Goal: Contribute content: Add original content to the website for others to see

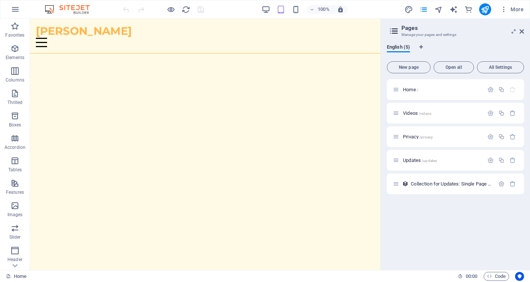
scroll to position [5, 0]
click at [434, 182] on font "Collection for Updates: Single Page Layout" at bounding box center [457, 184] width 92 height 6
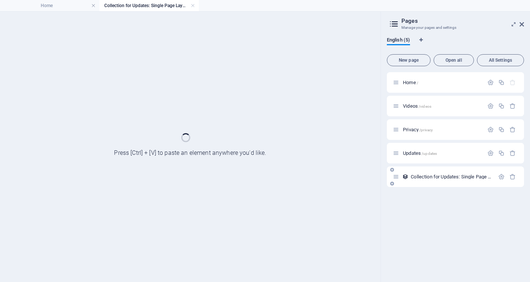
scroll to position [0, 0]
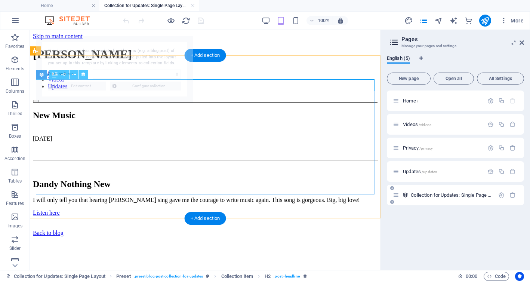
select select "68bb4c49624a8d3ffb093072"
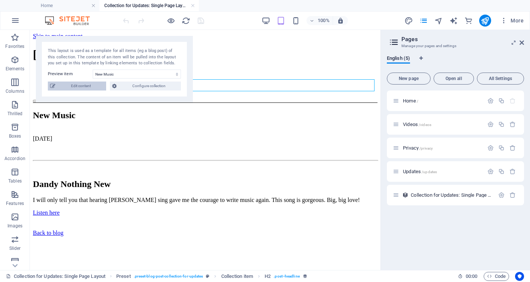
click at [78, 85] on font "Edit content" at bounding box center [81, 86] width 20 height 4
select select "createdAt_ASC"
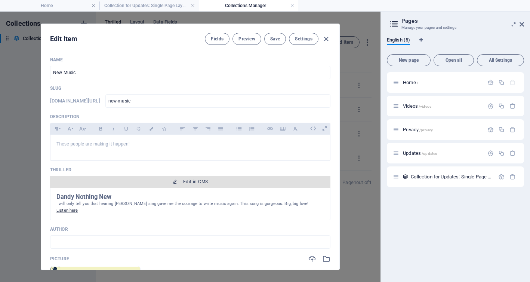
click at [198, 183] on font "Edit in CMS" at bounding box center [195, 181] width 25 height 5
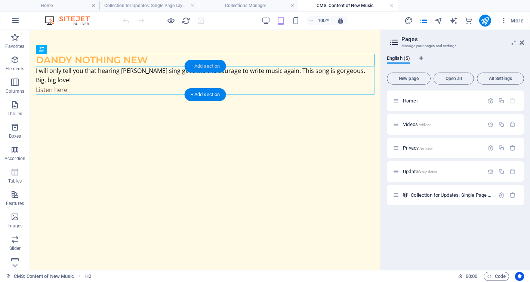
click at [195, 68] on font "+ Add section" at bounding box center [206, 66] width 30 height 6
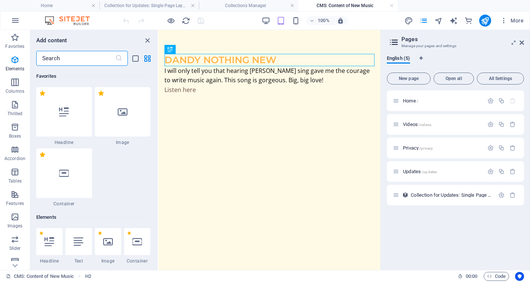
scroll to position [1370, 0]
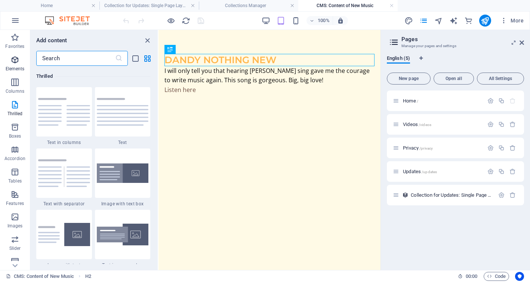
click at [16, 60] on icon "button" at bounding box center [14, 59] width 9 height 9
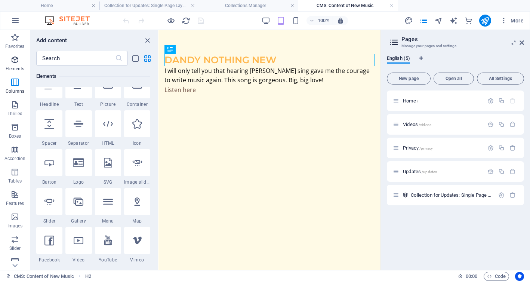
scroll to position [141, 0]
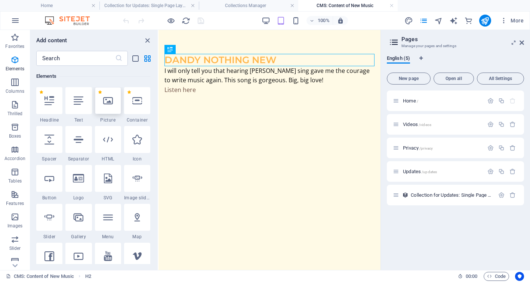
click at [107, 100] on icon at bounding box center [108, 101] width 10 height 10
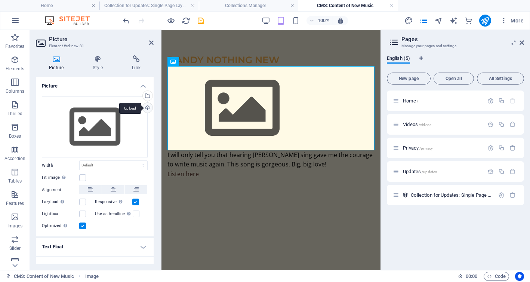
click at [147, 96] on div "Select files from the file manager, stock photos, or upload file(s)" at bounding box center [146, 96] width 11 height 11
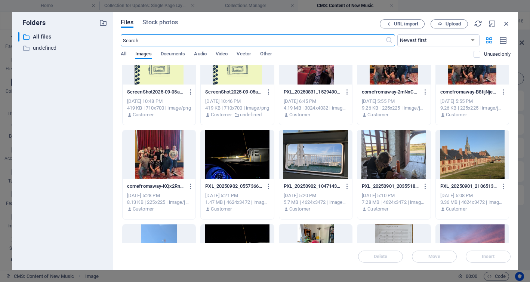
scroll to position [0, 0]
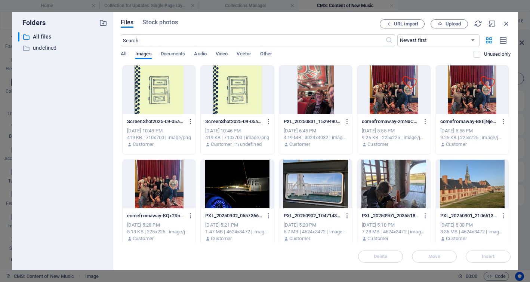
click at [226, 96] on div at bounding box center [237, 89] width 73 height 49
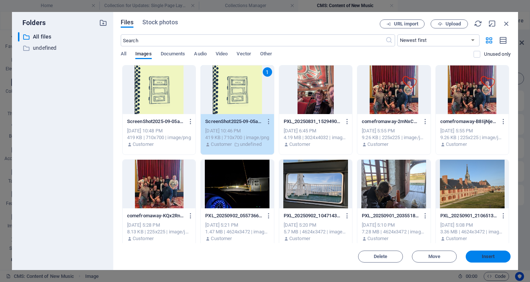
click at [494, 258] on font "Insert" at bounding box center [488, 257] width 13 height 6
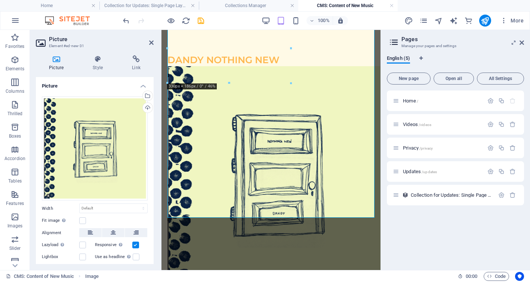
scroll to position [53, 0]
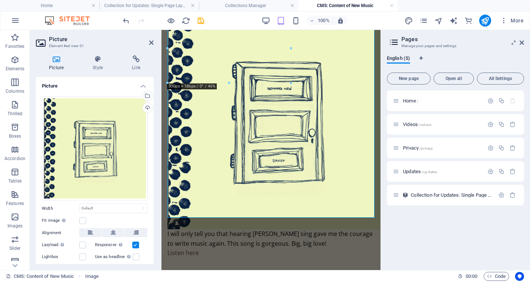
click at [215, 255] on div "Dandy Nothing New I will only tell you that hearing Marlowe sing gave me the co…" at bounding box center [271, 129] width 219 height 305
click at [202, 24] on icon "save" at bounding box center [201, 20] width 9 height 9
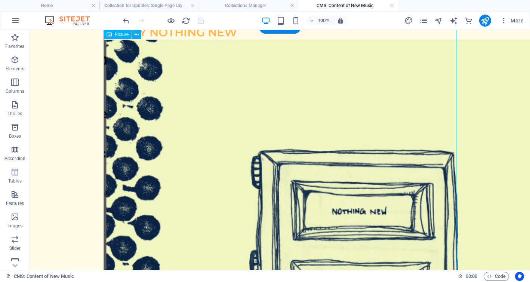
scroll to position [238, 0]
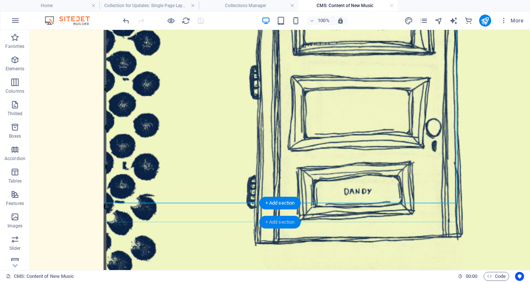
click at [275, 221] on font "+ Add section" at bounding box center [281, 222] width 30 height 6
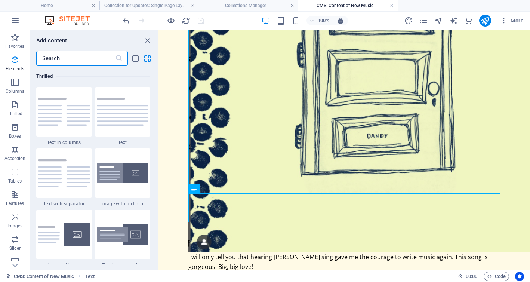
scroll to position [1370, 0]
click at [15, 58] on icon "button" at bounding box center [14, 59] width 9 height 9
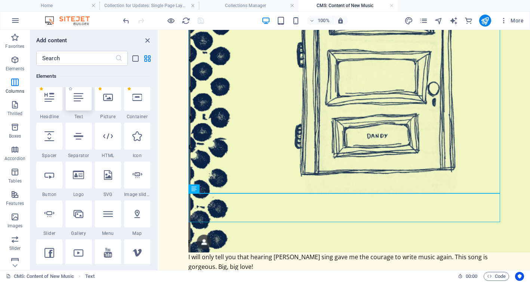
scroll to position [141, 0]
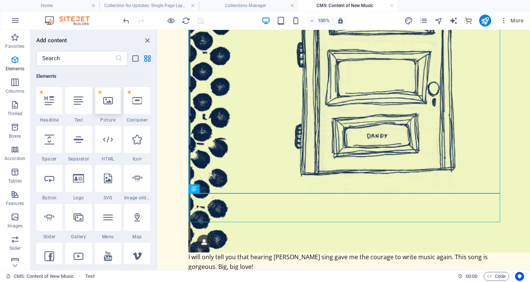
click at [105, 105] on icon at bounding box center [108, 101] width 10 height 10
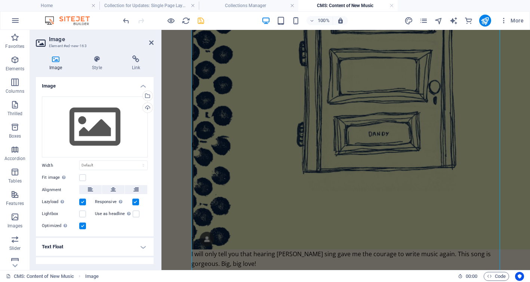
scroll to position [116, 0]
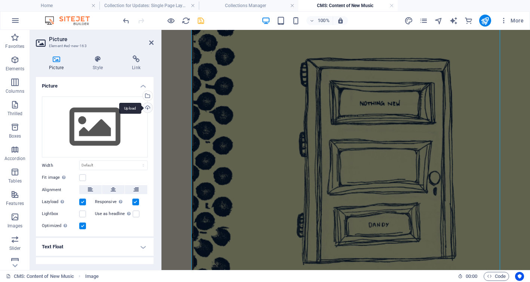
click at [147, 108] on div "Upload" at bounding box center [146, 108] width 11 height 11
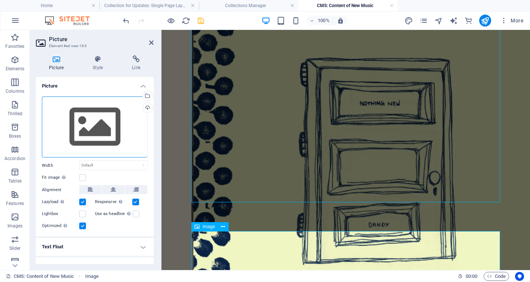
scroll to position [246, 0]
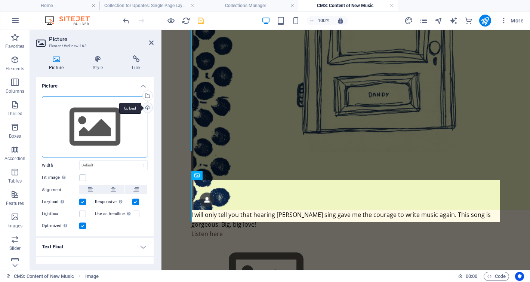
click at [147, 107] on div "Upload" at bounding box center [146, 108] width 11 height 11
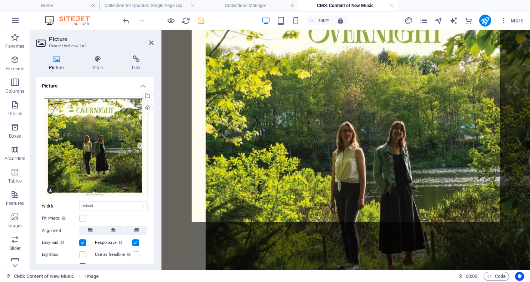
scroll to position [501, 0]
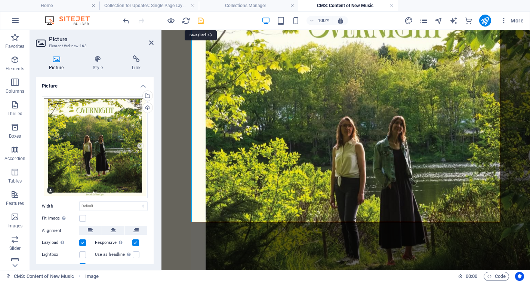
click at [201, 21] on icon "save" at bounding box center [201, 20] width 9 height 9
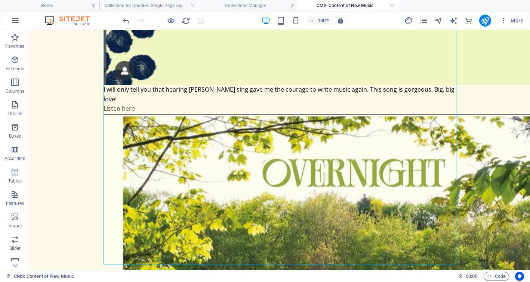
scroll to position [535, 0]
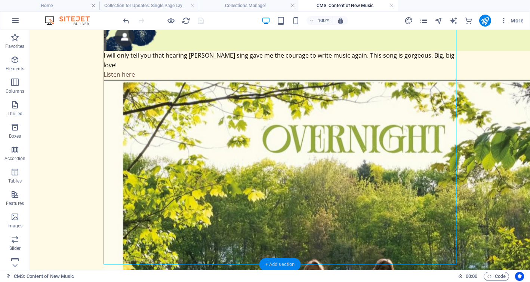
click at [276, 263] on font "+ Add section" at bounding box center [281, 264] width 30 height 6
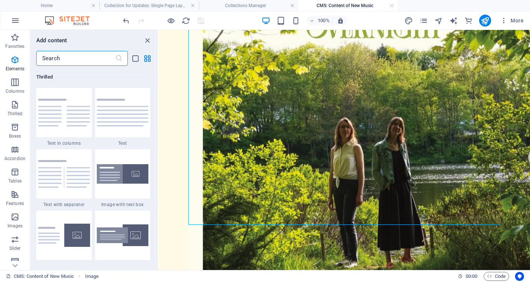
scroll to position [1370, 0]
click at [14, 62] on icon "button" at bounding box center [14, 59] width 9 height 9
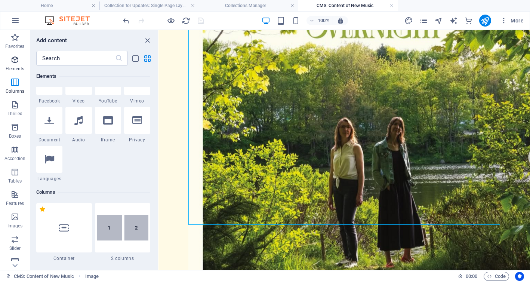
scroll to position [141, 0]
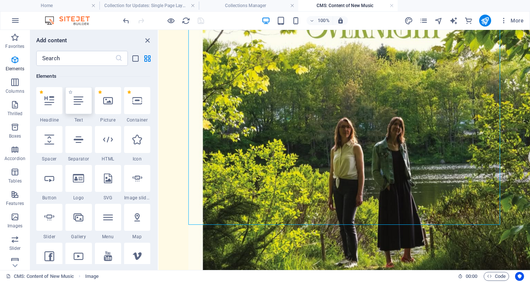
click at [79, 103] on icon at bounding box center [79, 101] width 10 height 10
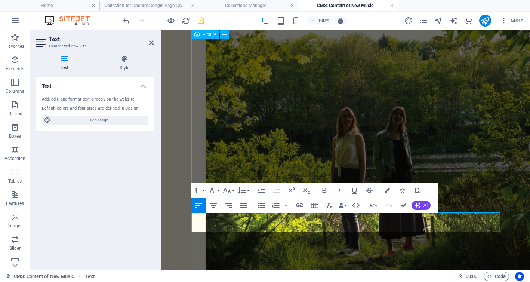
scroll to position [1076, 1]
drag, startPoint x: 241, startPoint y: 218, endPoint x: 192, endPoint y: 219, distance: 49.4
drag, startPoint x: 496, startPoint y: 217, endPoint x: 252, endPoint y: 217, distance: 243.5
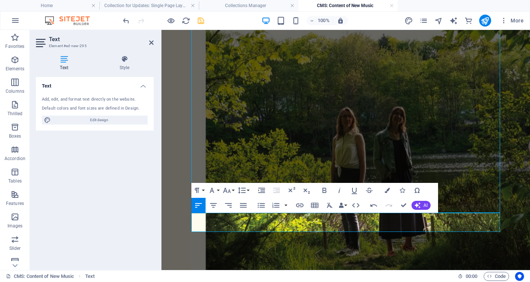
drag, startPoint x: 337, startPoint y: 218, endPoint x: 393, endPoint y: 219, distance: 56.1
drag, startPoint x: 393, startPoint y: 219, endPoint x: 336, endPoint y: 219, distance: 56.9
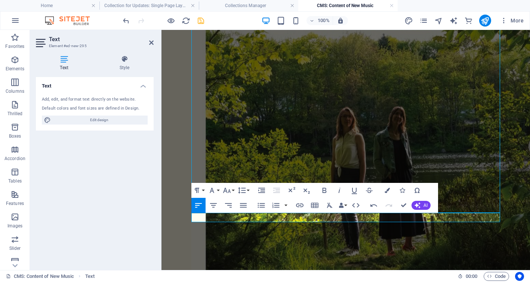
drag, startPoint x: 464, startPoint y: 217, endPoint x: 434, endPoint y: 217, distance: 30.7
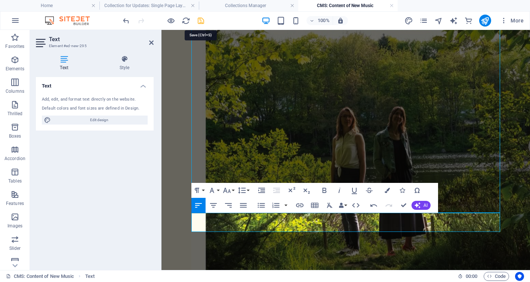
click at [201, 18] on icon "save" at bounding box center [201, 20] width 9 height 9
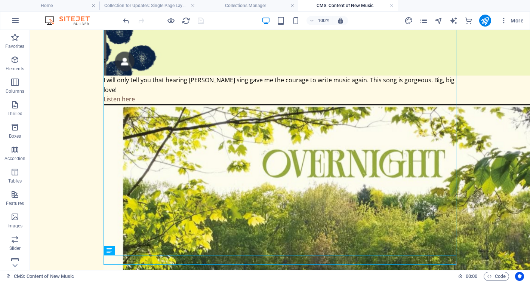
scroll to position [544, 0]
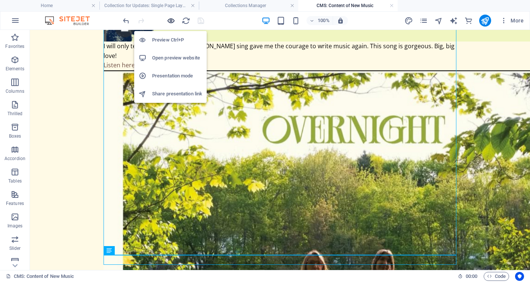
click at [171, 18] on icon "button" at bounding box center [171, 20] width 9 height 9
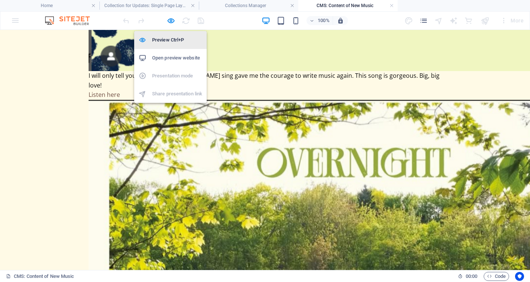
click at [170, 36] on h6 "Preview Ctrl+P" at bounding box center [177, 40] width 50 height 9
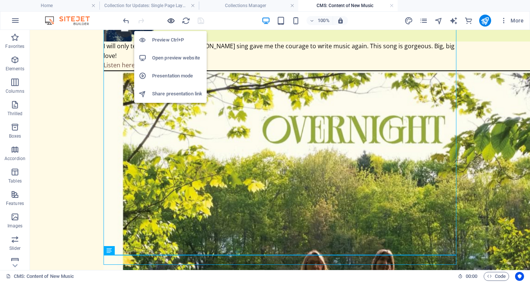
click at [171, 22] on icon "button" at bounding box center [171, 20] width 9 height 9
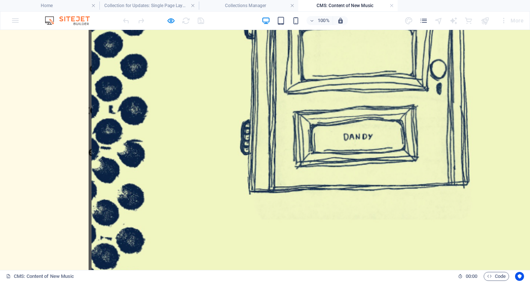
scroll to position [309, 0]
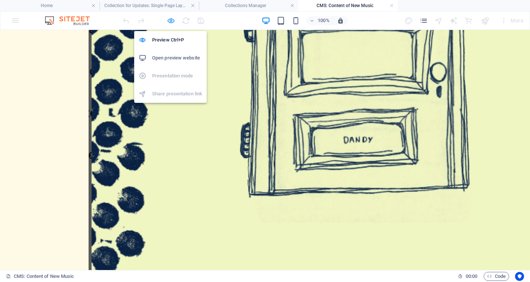
click at [172, 20] on icon "button" at bounding box center [171, 20] width 9 height 9
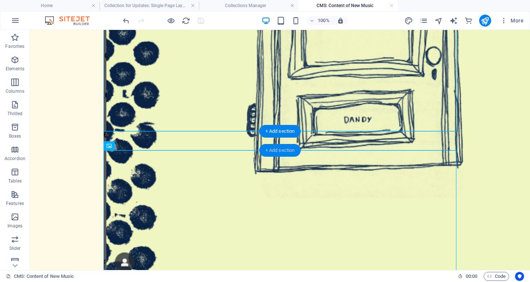
click at [271, 146] on div "+ Add section" at bounding box center [281, 150] width 42 height 13
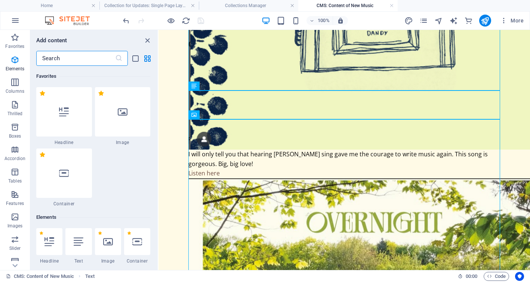
scroll to position [1370, 0]
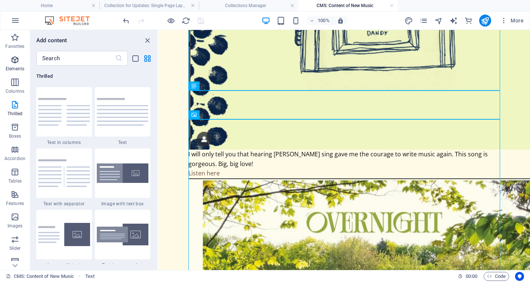
click at [15, 61] on icon "button" at bounding box center [14, 59] width 9 height 9
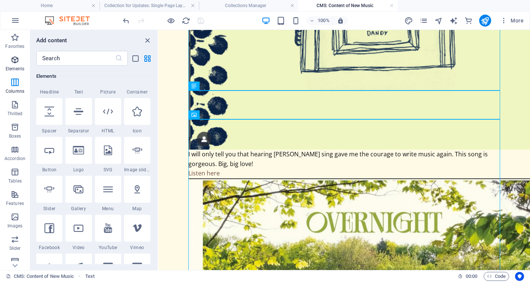
scroll to position [141, 0]
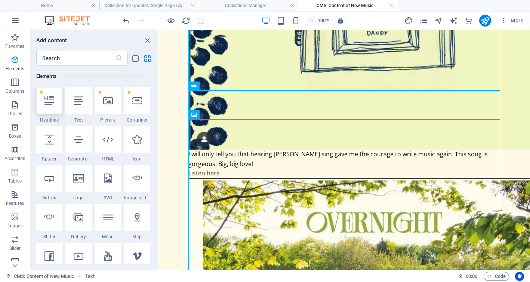
click at [47, 102] on icon at bounding box center [50, 101] width 10 height 10
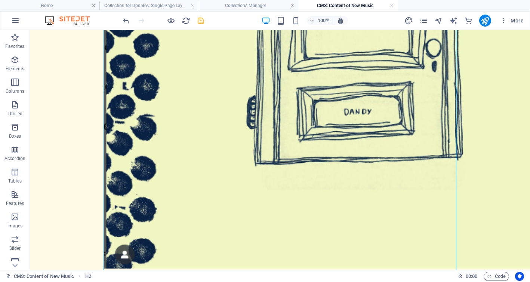
scroll to position [476, 0]
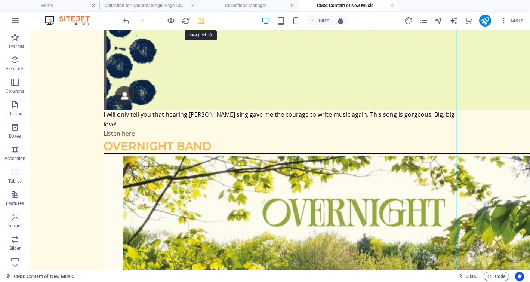
click at [202, 22] on icon "save" at bounding box center [201, 20] width 9 height 9
click at [484, 18] on icon "publish" at bounding box center [485, 20] width 9 height 9
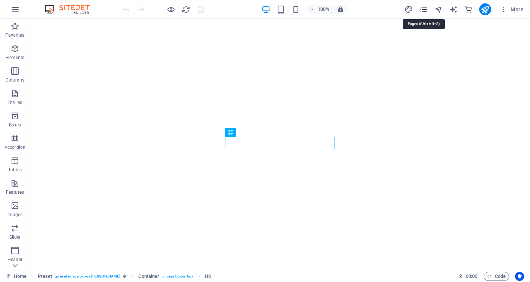
click at [425, 10] on icon "pages" at bounding box center [424, 9] width 9 height 9
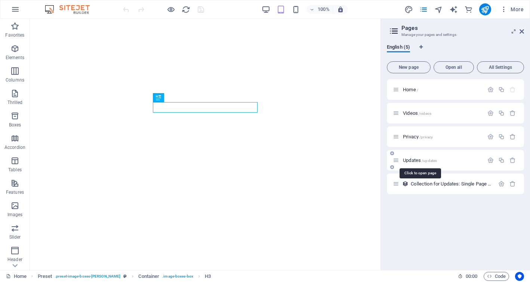
click at [418, 159] on font "Updates" at bounding box center [412, 160] width 18 height 6
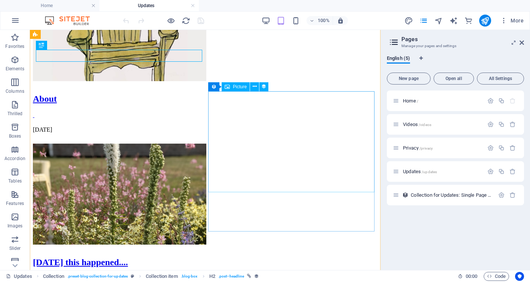
scroll to position [142, 0]
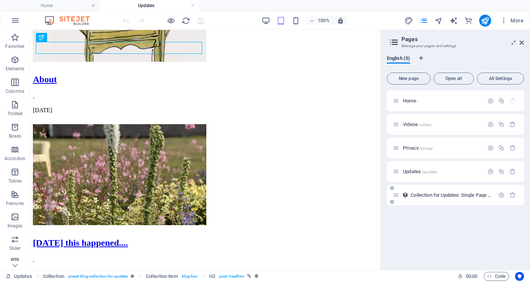
click at [432, 193] on font "Collection for Updates: Single Page Layout" at bounding box center [457, 195] width 92 height 6
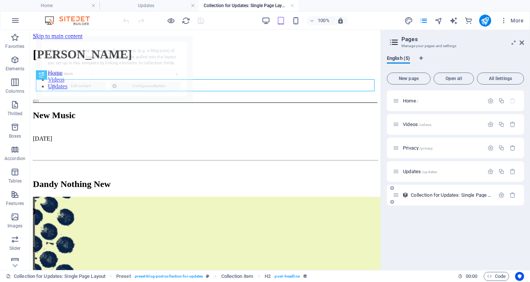
scroll to position [0, 0]
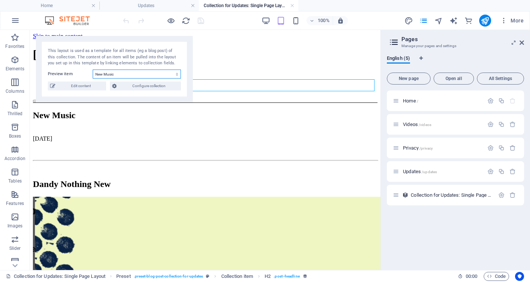
click at [177, 75] on select "New Music Upcoming Events Today this happened.... About" at bounding box center [137, 74] width 88 height 9
select select "68bb26b7747275556d0308a6"
click at [93, 70] on select "New Music Upcoming Events Today this happened.... About" at bounding box center [137, 74] width 88 height 9
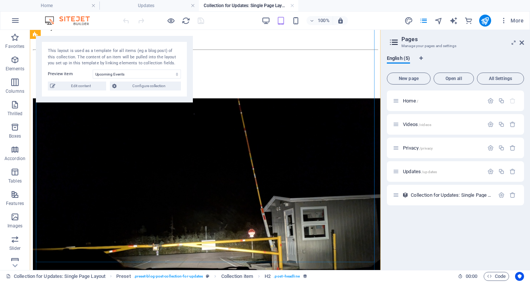
scroll to position [247, 0]
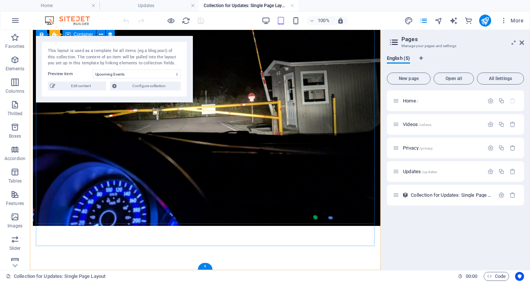
click at [156, 271] on div "Touring, shows, album releases etc etc etc" at bounding box center [205, 274] width 345 height 7
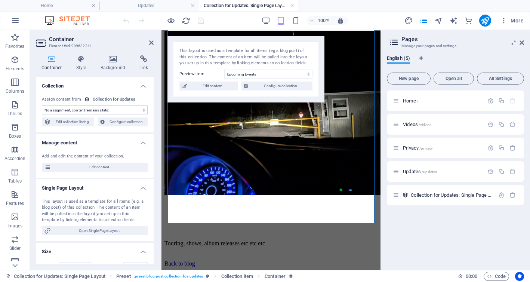
scroll to position [148, 0]
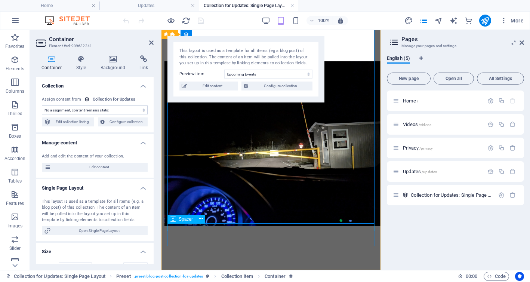
select select "content"
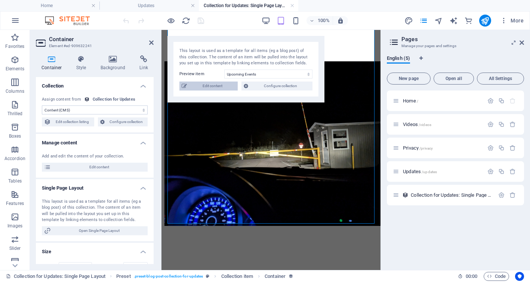
click at [217, 85] on font "Edit content" at bounding box center [213, 86] width 20 height 4
select select "createdAt_ASC"
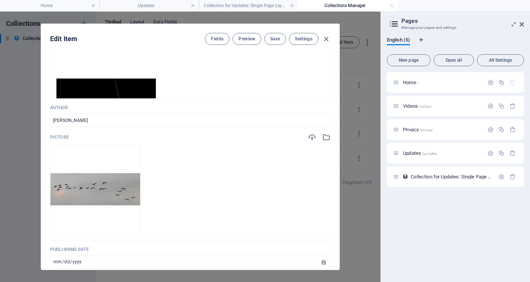
scroll to position [147, 0]
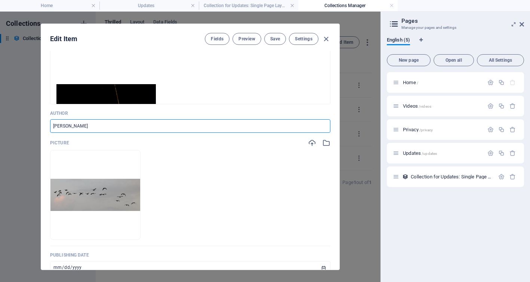
drag, startPoint x: 106, startPoint y: 126, endPoint x: 31, endPoint y: 120, distance: 75.8
click at [31, 120] on div "Edit Item Fields Preview Save Settings Name Upcoming Events ​ Slug www.example.…" at bounding box center [190, 147] width 381 height 270
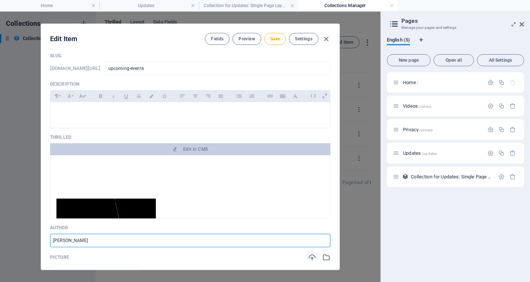
scroll to position [0, 0]
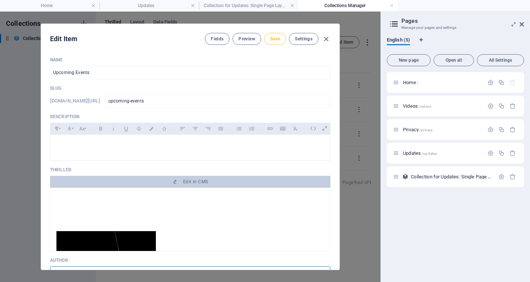
type input "Jennifer Pierce"
click at [277, 35] on button "Save" at bounding box center [275, 39] width 22 height 12
click at [326, 39] on icon "button" at bounding box center [326, 39] width 9 height 9
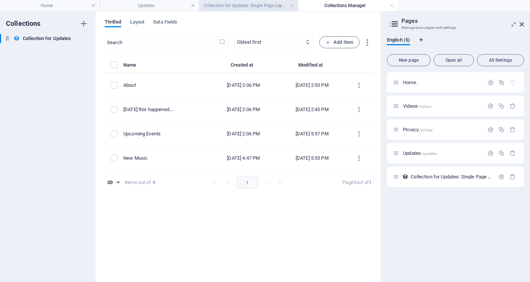
click at [259, 2] on h4 "Collection for Updates: Single Page Layout" at bounding box center [249, 5] width 100 height 8
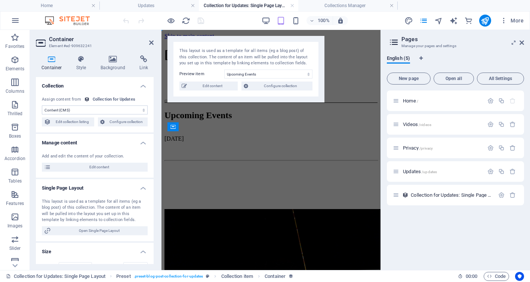
scroll to position [117, 0]
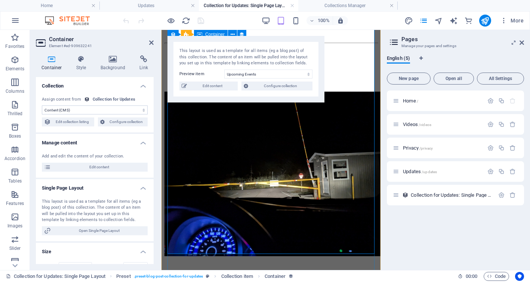
click at [414, 171] on font "Updates" at bounding box center [412, 172] width 18 height 6
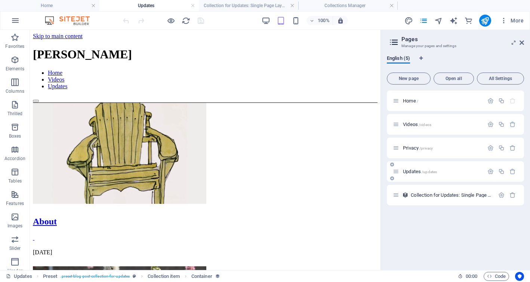
scroll to position [142, 0]
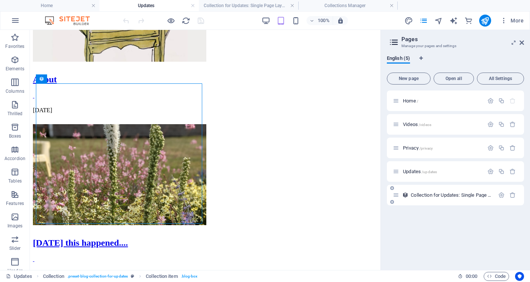
click at [431, 192] on div "Collection for Updates: Single Page Layout /collection-for-updates-item" at bounding box center [444, 195] width 102 height 9
click at [431, 196] on font "Collection for Updates: Single Page Layout" at bounding box center [457, 195] width 92 height 6
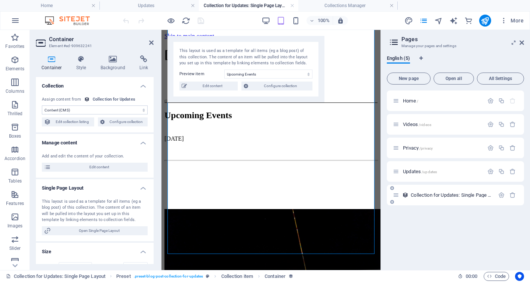
scroll to position [0, 0]
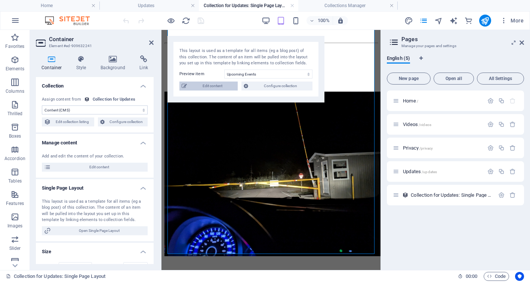
click at [212, 85] on font "Edit content" at bounding box center [213, 86] width 20 height 4
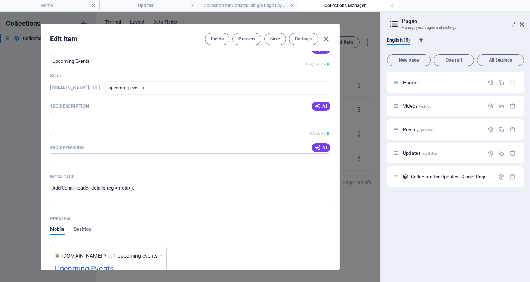
scroll to position [466, 0]
click at [248, 37] on font "Preview" at bounding box center [247, 38] width 16 height 5
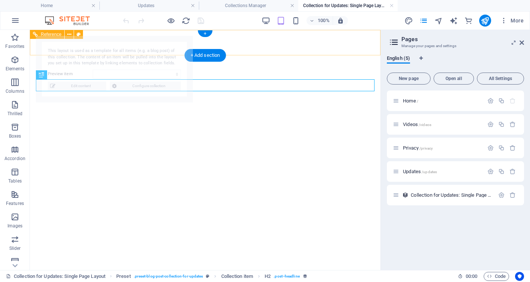
select select "68bb26b7747275556d0308a6"
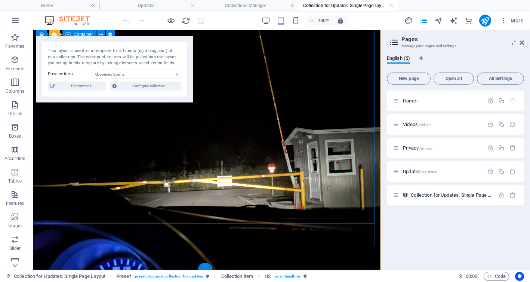
scroll to position [247, 0]
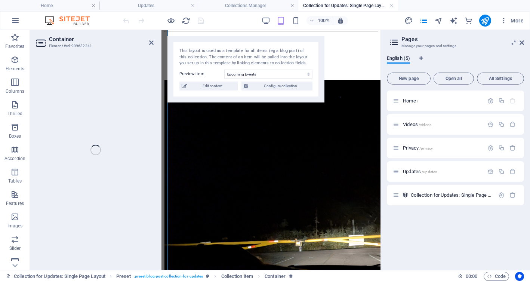
select select "content"
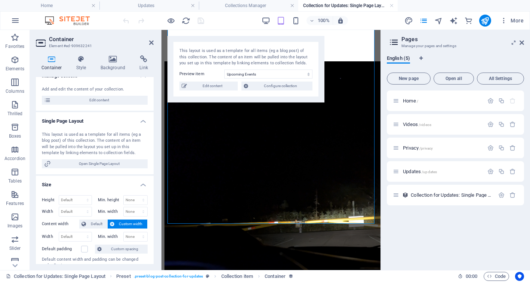
scroll to position [67, 0]
click at [90, 163] on font "Open Single Page Layout" at bounding box center [99, 163] width 41 height 4
click at [92, 99] on font "Edit content" at bounding box center [99, 100] width 20 height 4
type input "[DATE]"
type input "upcoming-events"
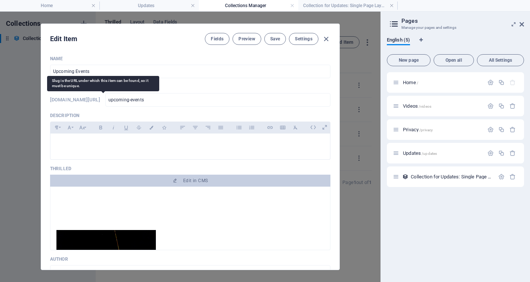
scroll to position [0, 0]
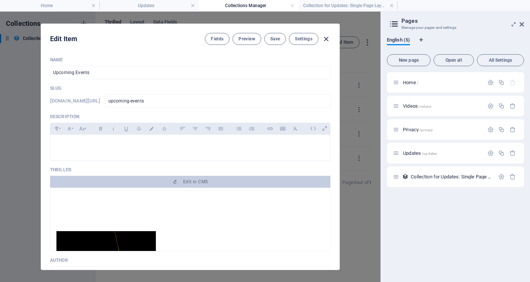
click at [328, 38] on icon "button" at bounding box center [326, 39] width 9 height 9
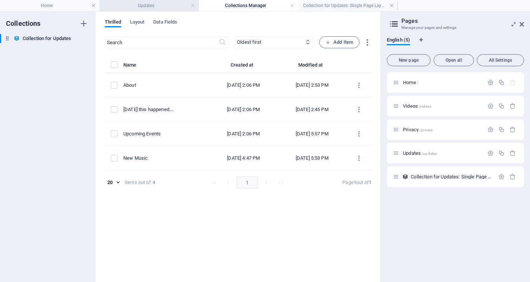
click at [150, 3] on font "Updates" at bounding box center [146, 5] width 16 height 5
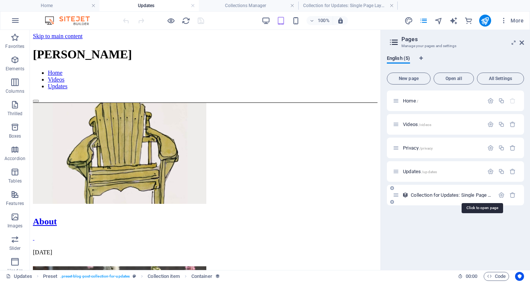
click at [429, 195] on font "Collection for Updates: Single Page Layout" at bounding box center [457, 195] width 92 height 6
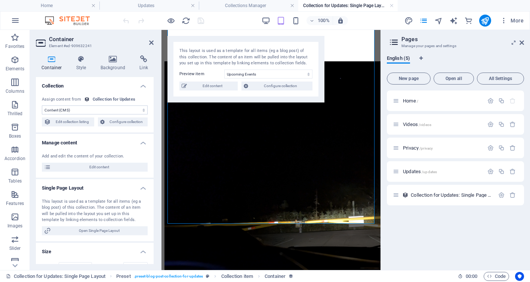
click at [78, 110] on select "No assignment, content remains static Created at (Date) Updated at (Date) Name …" at bounding box center [95, 109] width 106 height 9
click at [42, 105] on select "No assignment, content remains static Created at (Date) Updated at (Date) Name …" at bounding box center [95, 109] width 106 height 9
click at [106, 165] on font "Edit content" at bounding box center [99, 167] width 20 height 4
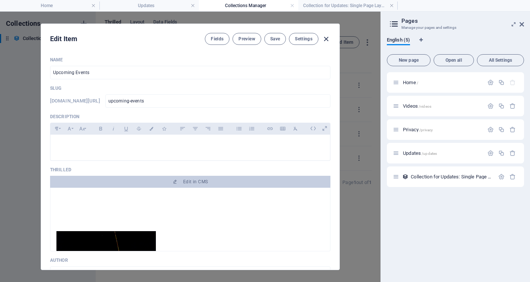
click at [325, 39] on icon "button" at bounding box center [326, 39] width 9 height 9
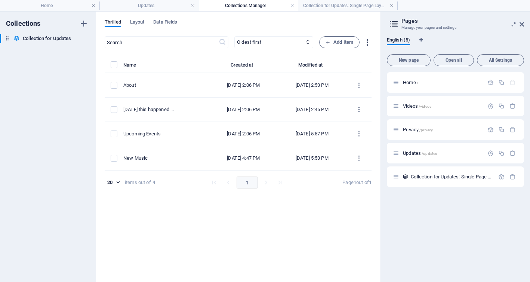
click at [367, 43] on icon "button" at bounding box center [367, 42] width 9 height 9
click at [367, 43] on div at bounding box center [265, 141] width 530 height 282
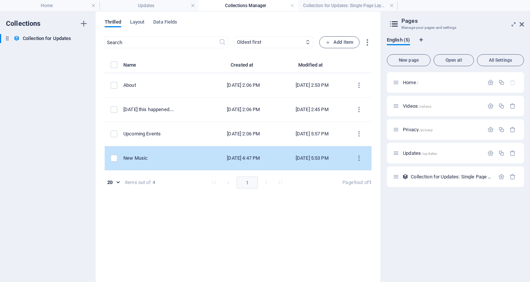
click at [161, 158] on div "New Music" at bounding box center [163, 158] width 80 height 7
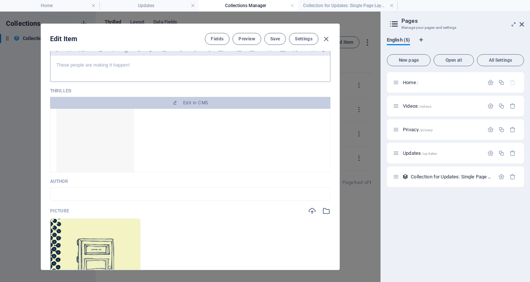
scroll to position [137, 0]
click at [327, 40] on icon "button" at bounding box center [326, 39] width 9 height 9
type input "new-music"
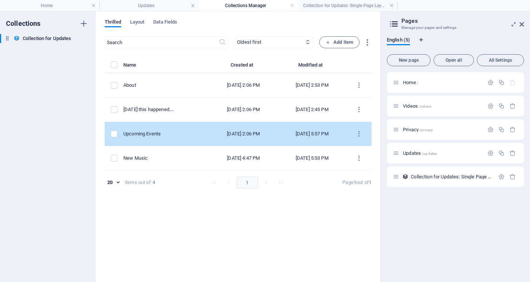
click at [176, 132] on div "Upcoming Events" at bounding box center [163, 134] width 80 height 7
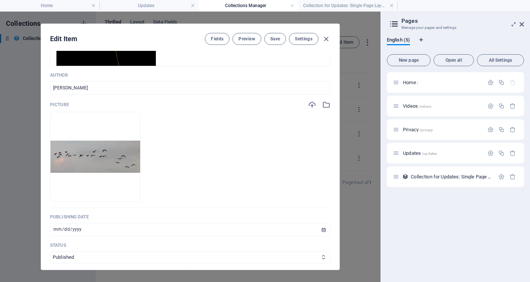
scroll to position [0, 0]
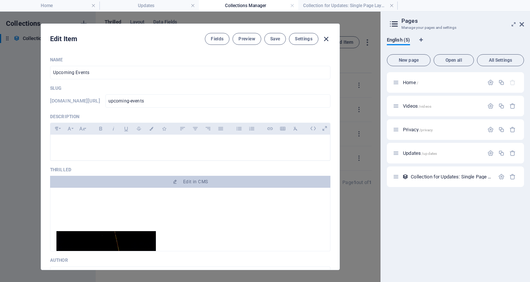
click at [327, 38] on icon "button" at bounding box center [326, 39] width 9 height 9
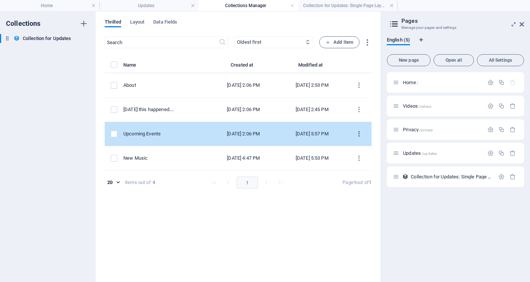
click at [359, 132] on icon "items list" at bounding box center [359, 134] width 7 height 7
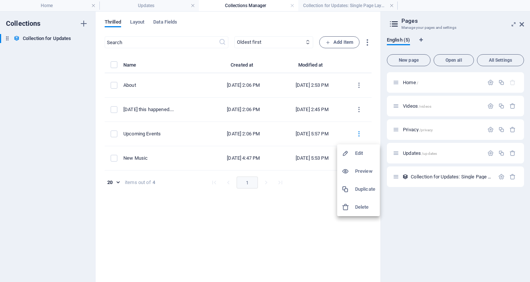
click at [359, 151] on font "Edit" at bounding box center [359, 153] width 8 height 6
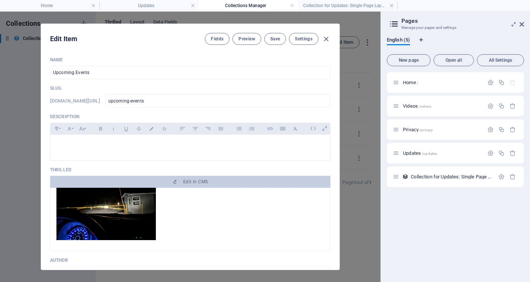
scroll to position [107, 0]
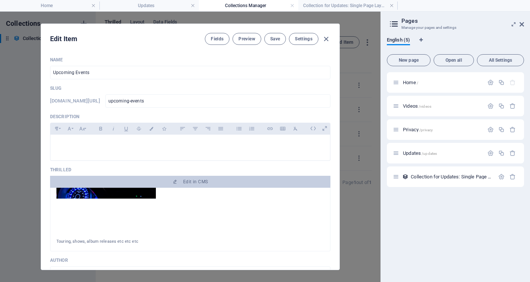
click at [140, 241] on p "Touring, shows, album releases etc etc etc" at bounding box center [190, 241] width 268 height 7
click at [137, 242] on p "Touring, shows, album releases etc etc etc" at bounding box center [190, 241] width 268 height 7
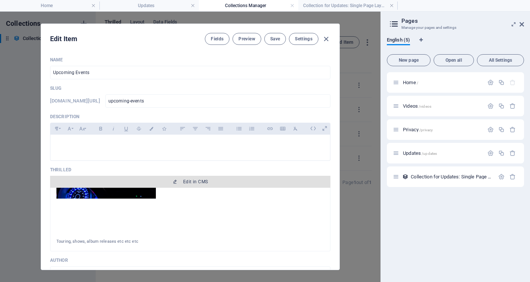
click at [187, 181] on font "Edit in CMS" at bounding box center [195, 181] width 25 height 5
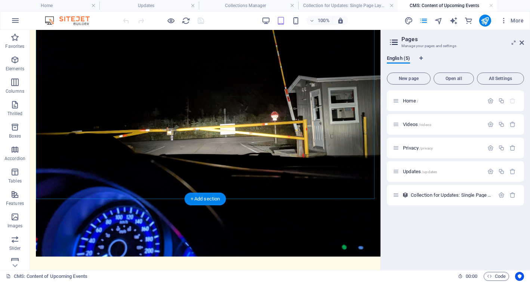
scroll to position [147, 0]
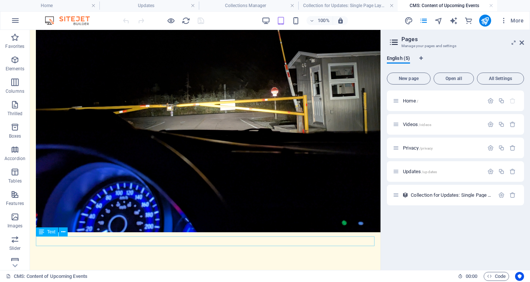
click at [155, 270] on div "Touring, shows, album releases etc etc etc" at bounding box center [205, 275] width 339 height 10
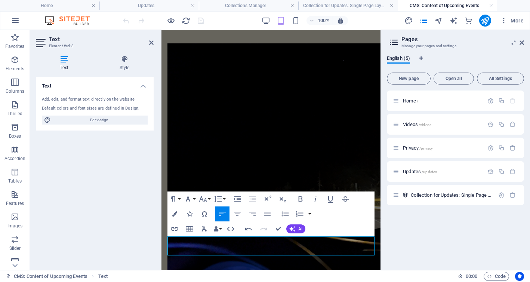
drag, startPoint x: 168, startPoint y: 250, endPoint x: 306, endPoint y: 254, distance: 138.1
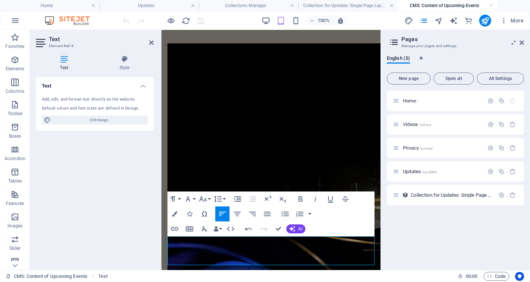
drag, startPoint x: 255, startPoint y: 260, endPoint x: 250, endPoint y: 260, distance: 4.9
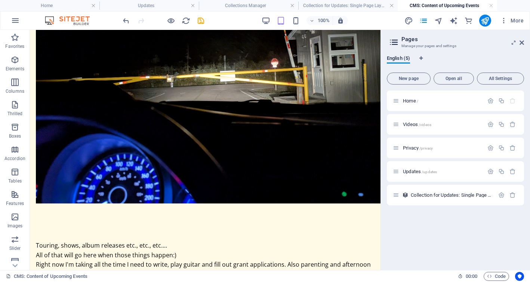
scroll to position [0, 0]
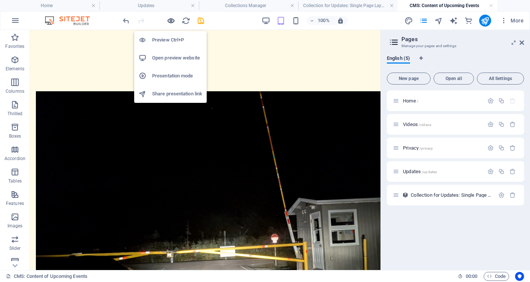
click at [171, 19] on icon "button" at bounding box center [171, 20] width 9 height 9
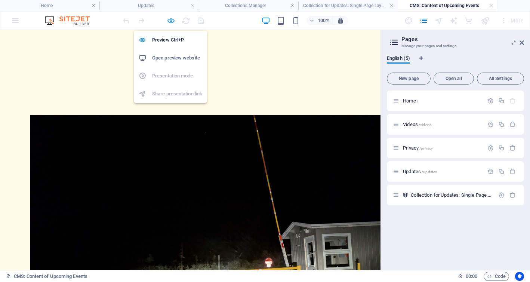
click at [173, 21] on icon "button" at bounding box center [171, 20] width 9 height 9
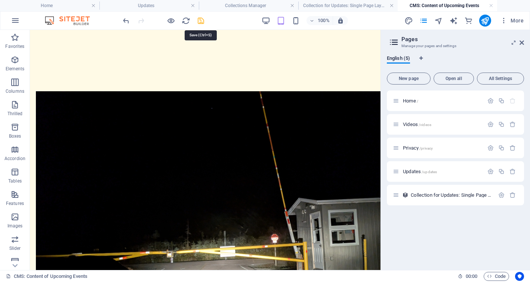
click at [201, 19] on icon "save" at bounding box center [201, 20] width 9 height 9
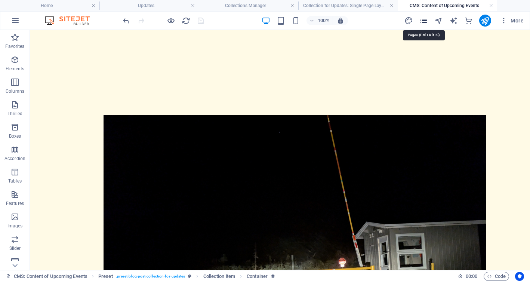
click at [426, 22] on icon "pages" at bounding box center [424, 20] width 9 height 9
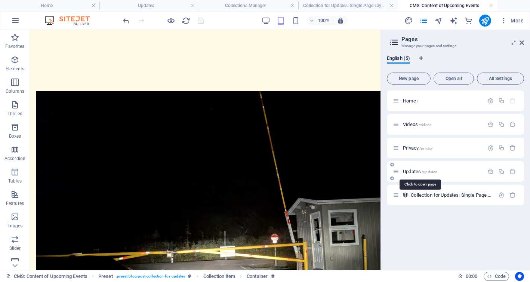
click at [413, 174] on font "Updates" at bounding box center [412, 172] width 18 height 6
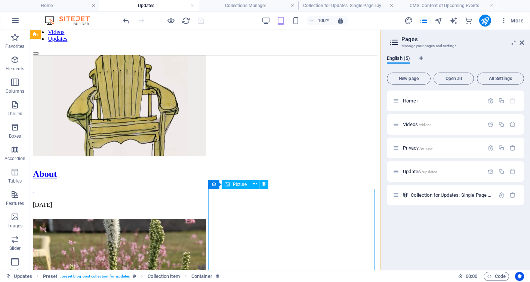
scroll to position [35, 0]
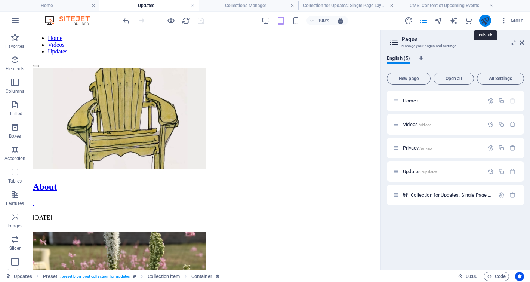
click at [484, 19] on icon "publish" at bounding box center [485, 20] width 9 height 9
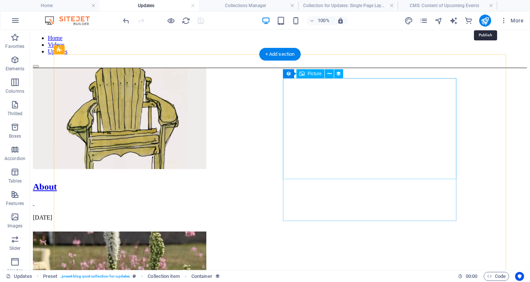
scroll to position [33, 0]
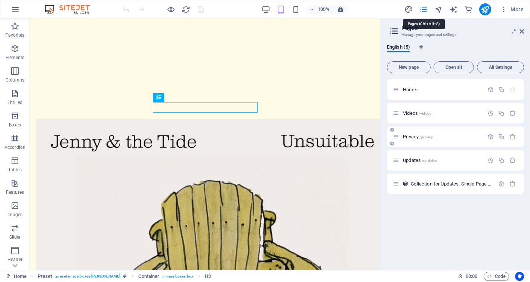
scroll to position [244, 0]
click at [454, 182] on font "Collection for Updates: Single Page Layout" at bounding box center [457, 184] width 92 height 6
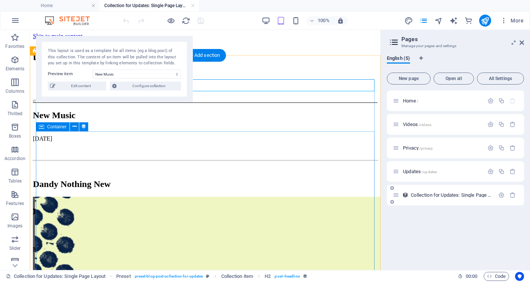
scroll to position [0, 0]
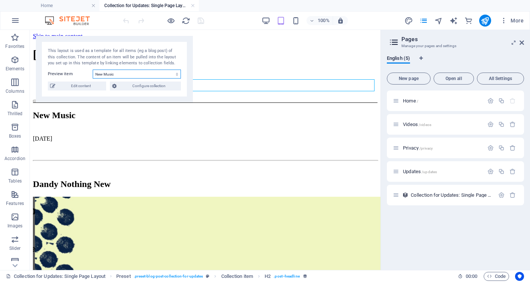
click at [169, 76] on select "New Music Upcoming Events Today this happened.... About" at bounding box center [137, 74] width 88 height 9
click at [93, 70] on select "New Music Upcoming Events Today this happened.... About" at bounding box center [137, 74] width 88 height 9
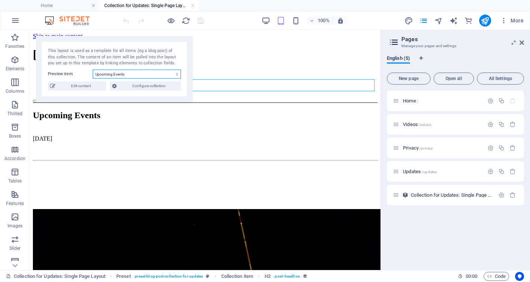
click at [171, 73] on select "New Music Upcoming Events Today this happened.... About" at bounding box center [137, 74] width 88 height 9
select select "68bb26b7747275556d0308a5"
click at [93, 70] on select "New Music Upcoming Events Today this happened.... About" at bounding box center [137, 74] width 88 height 9
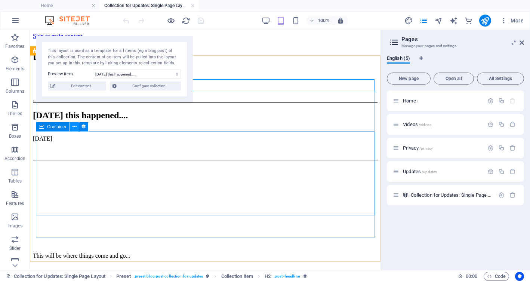
click at [73, 126] on icon at bounding box center [75, 127] width 4 height 8
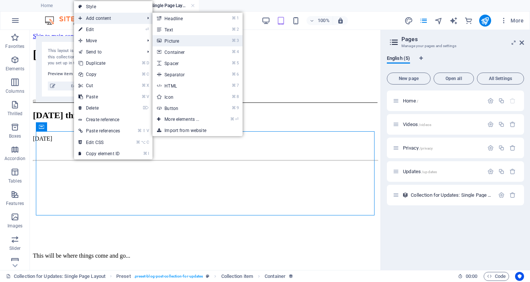
click at [172, 38] on link "⌘ 3 Picture" at bounding box center [184, 40] width 62 height 11
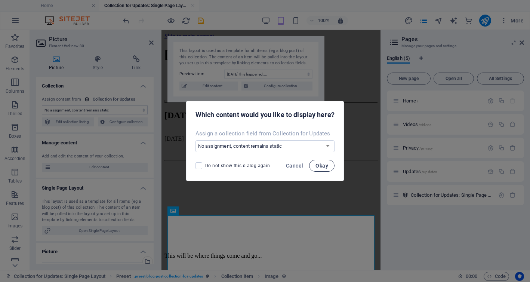
click at [320, 165] on font "Okay" at bounding box center [322, 166] width 13 height 6
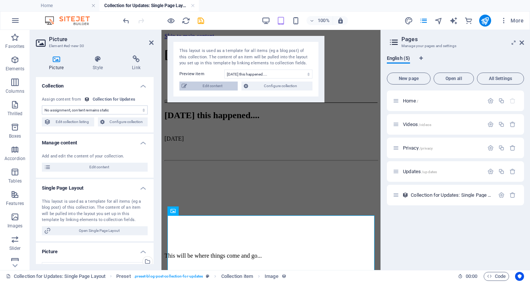
click at [221, 88] on span "Edit content" at bounding box center [212, 86] width 46 height 9
select select "createdAt_ASC"
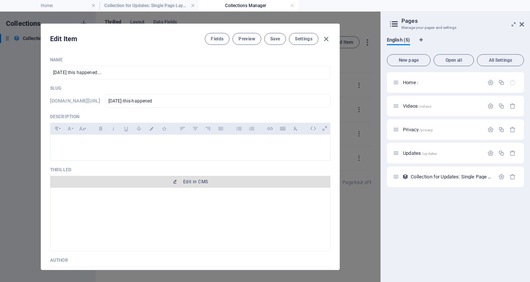
click at [187, 181] on font "Edit in CMS" at bounding box center [195, 181] width 25 height 5
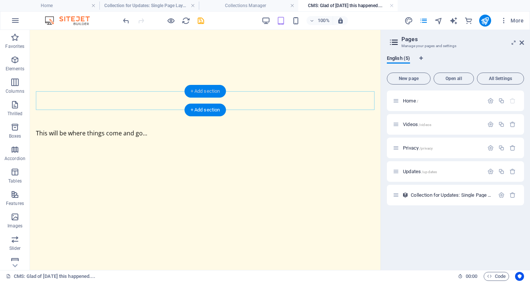
click at [199, 91] on font "+ Add section" at bounding box center [206, 91] width 30 height 6
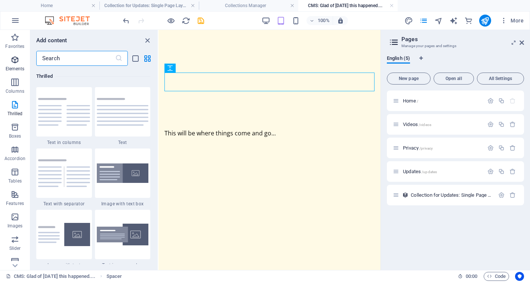
click at [15, 60] on icon "button" at bounding box center [14, 59] width 9 height 9
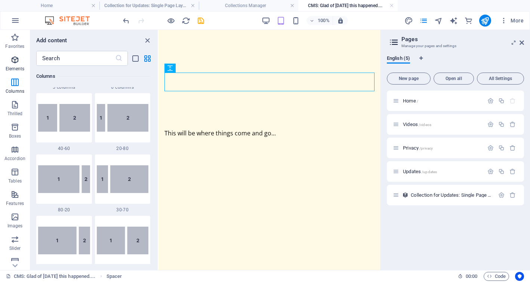
scroll to position [141, 0]
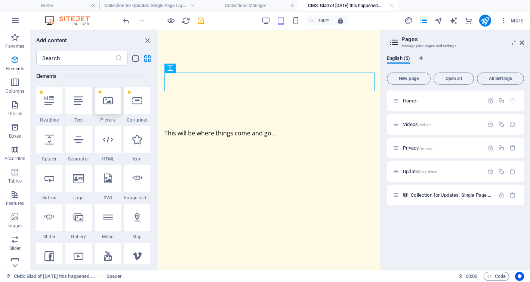
click at [108, 103] on icon at bounding box center [108, 101] width 10 height 10
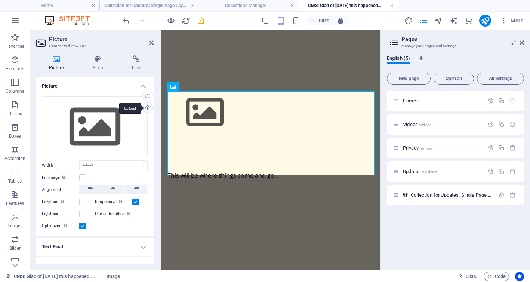
click at [147, 107] on div "Upload" at bounding box center [146, 108] width 11 height 11
click at [147, 95] on div "Select files from the file manager, stock photos, or upload file(s)" at bounding box center [146, 96] width 11 height 11
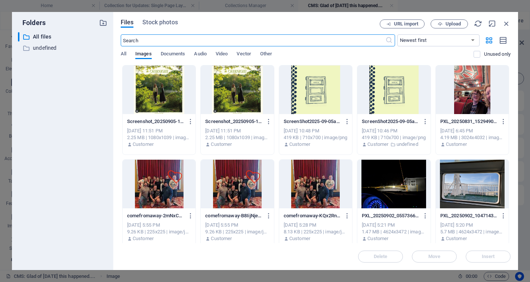
click at [474, 190] on div at bounding box center [472, 184] width 73 height 49
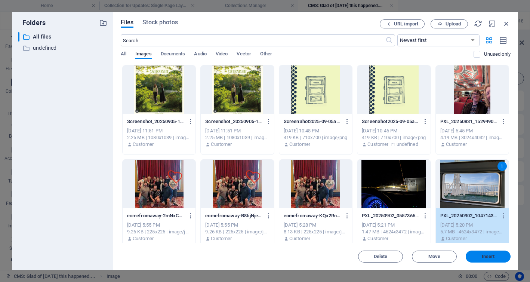
click at [489, 259] on button "Insert" at bounding box center [488, 257] width 45 height 12
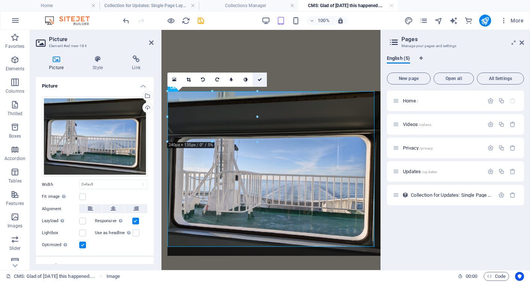
click at [259, 79] on icon at bounding box center [260, 79] width 4 height 4
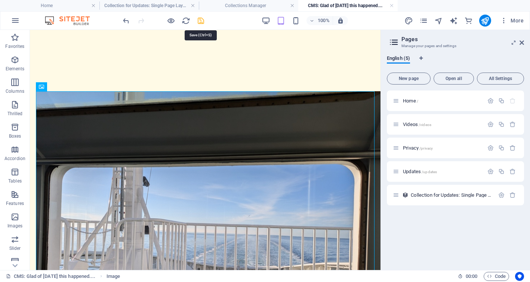
click at [202, 19] on icon "save" at bounding box center [201, 20] width 9 height 9
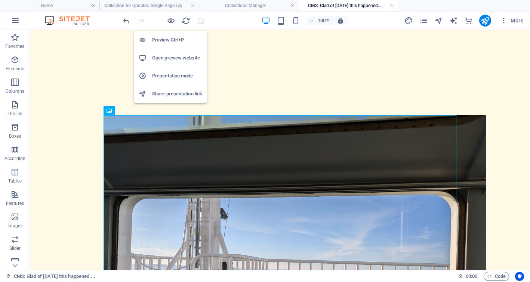
click at [169, 36] on h6 "Preview Ctrl+P" at bounding box center [177, 40] width 50 height 9
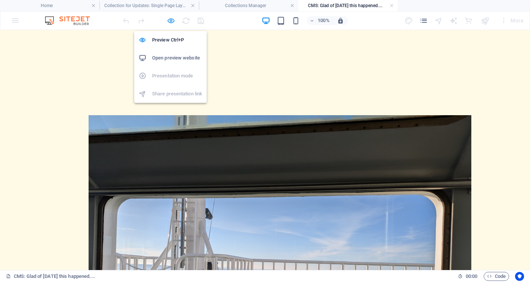
click at [173, 21] on icon "button" at bounding box center [171, 20] width 9 height 9
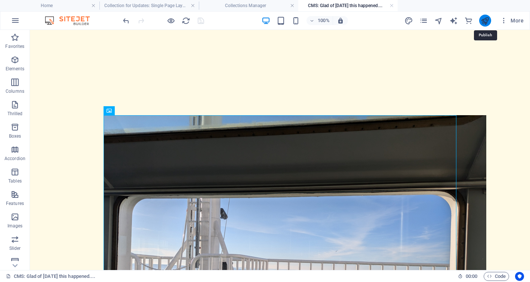
click at [486, 20] on icon "publish" at bounding box center [485, 20] width 9 height 9
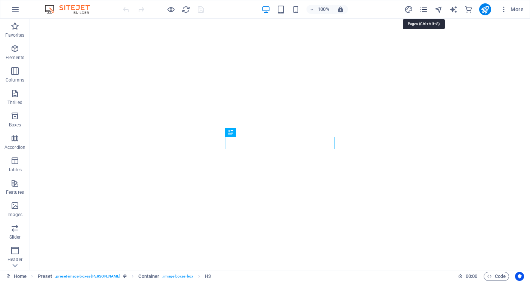
click at [424, 10] on icon "pages" at bounding box center [424, 9] width 9 height 9
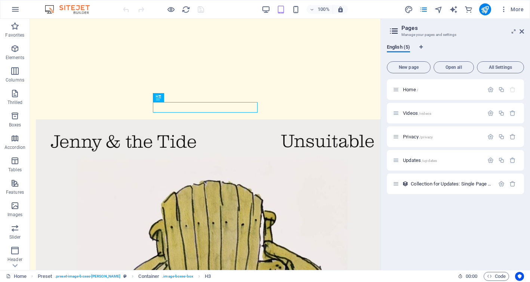
scroll to position [244, 0]
click at [444, 183] on font "Collection for Updates: Single Page Layout" at bounding box center [457, 184] width 92 height 6
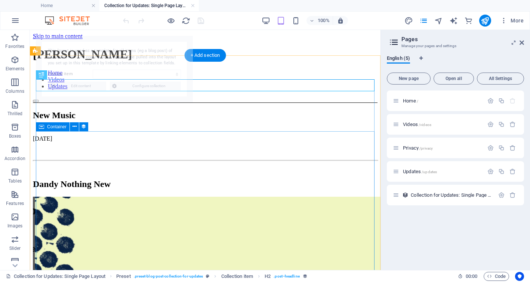
scroll to position [0, 0]
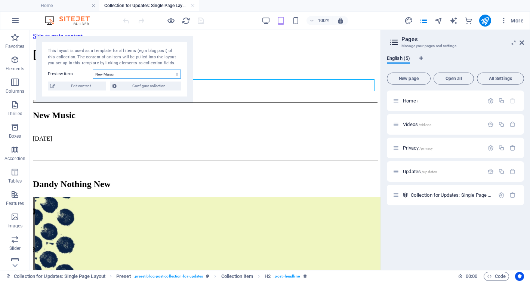
click at [161, 76] on select "New Music Upcoming Events Today this happened.... About" at bounding box center [137, 74] width 88 height 9
select select "68bb26b7747275556d0308a5"
click at [93, 70] on select "New Music Upcoming Events Today this happened.... About" at bounding box center [137, 74] width 88 height 9
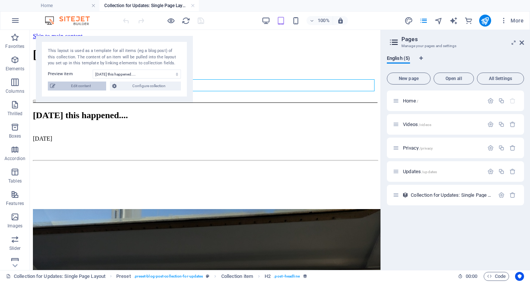
click at [99, 86] on span "Edit content" at bounding box center [81, 86] width 46 height 9
select select "createdAt_ASC"
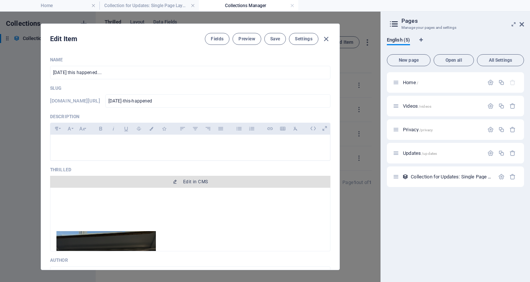
click at [187, 180] on font "Edit in CMS" at bounding box center [195, 181] width 25 height 5
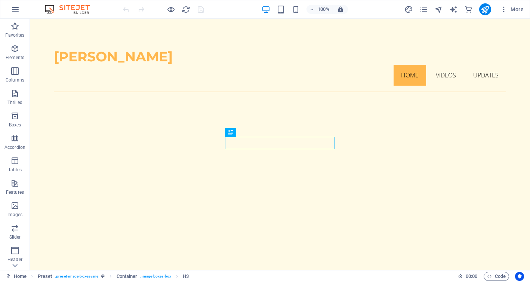
scroll to position [244, 0]
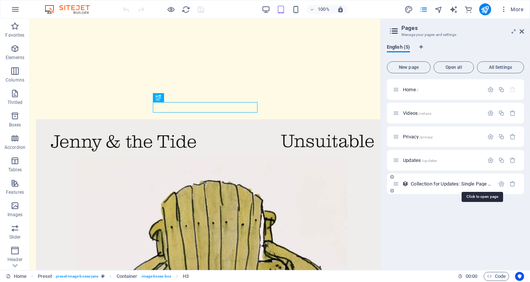
click at [433, 184] on font "Collection for Updates: Single Page Layout" at bounding box center [457, 184] width 92 height 6
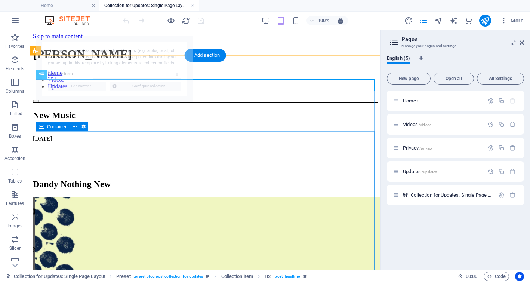
scroll to position [0, 0]
select select "68bb4c49624a8d3ffb093072"
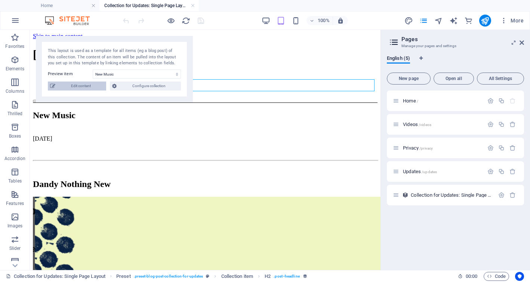
click at [83, 88] on span "Edit content" at bounding box center [81, 86] width 46 height 9
select select "createdAt_ASC"
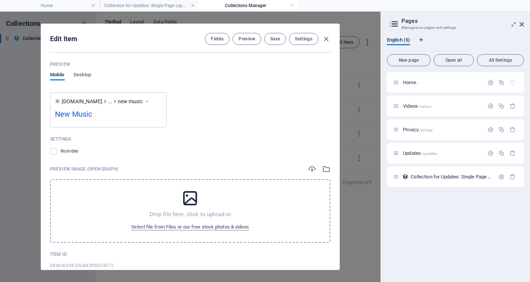
scroll to position [636, 0]
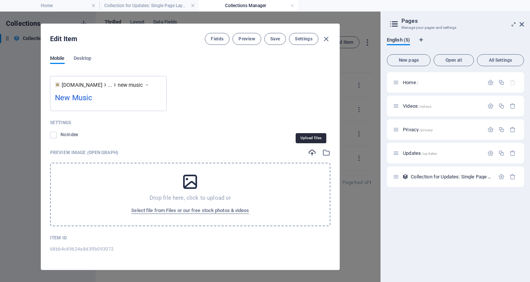
click at [312, 152] on icon "button" at bounding box center [312, 153] width 8 height 8
click at [327, 153] on icon "button" at bounding box center [326, 153] width 8 height 8
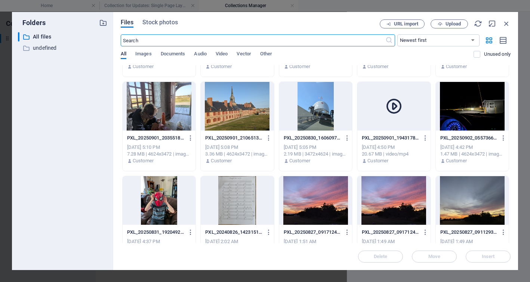
scroll to position [175, 0]
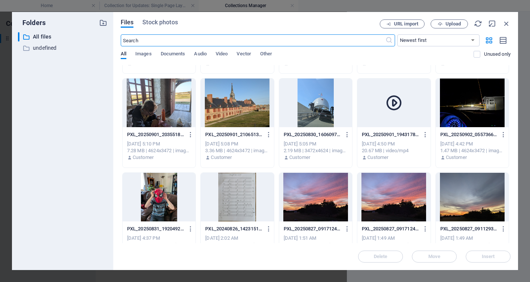
click at [161, 195] on div at bounding box center [159, 197] width 73 height 49
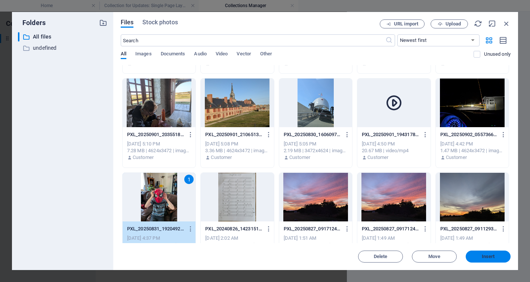
click at [481, 255] on span "Insert" at bounding box center [488, 256] width 39 height 4
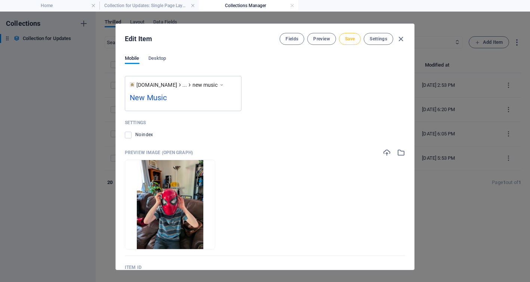
click at [355, 37] on button "Save" at bounding box center [350, 39] width 22 height 12
click at [402, 40] on icon "button" at bounding box center [401, 39] width 9 height 9
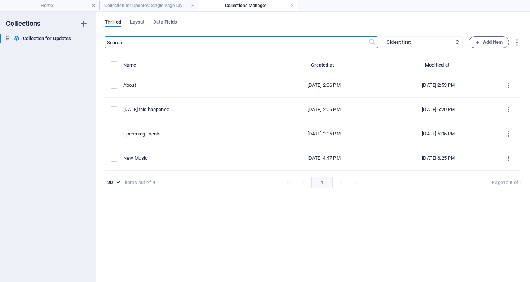
scroll to position [0, 0]
click at [291, 4] on link at bounding box center [292, 5] width 4 height 7
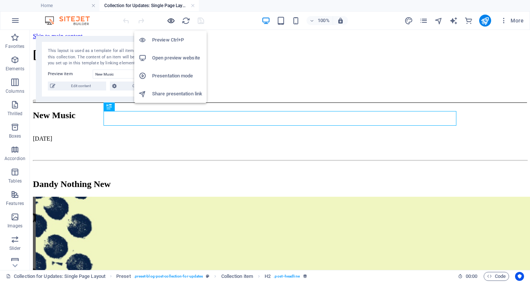
click at [171, 20] on icon "button" at bounding box center [171, 20] width 9 height 9
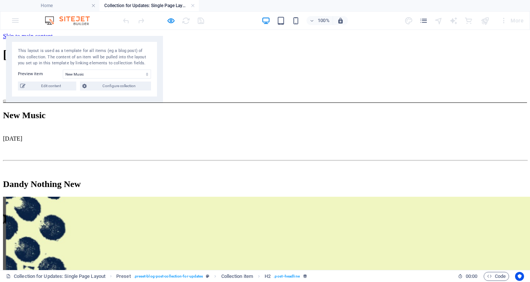
click at [37, 83] on font "Updates" at bounding box center [27, 86] width 19 height 6
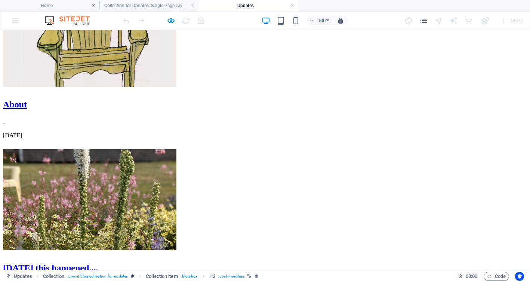
scroll to position [122, 0]
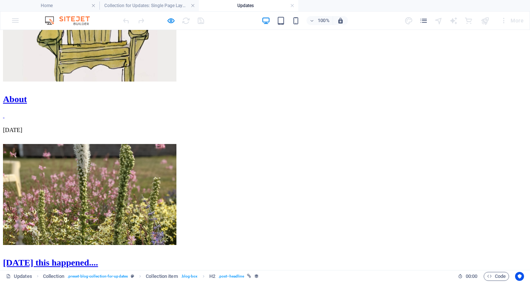
click at [352, 258] on div "[DATE] this happened...." at bounding box center [265, 263] width 524 height 10
click at [336, 258] on div "[DATE] this happened...." at bounding box center [265, 263] width 524 height 10
click at [343, 144] on figure at bounding box center [265, 195] width 524 height 103
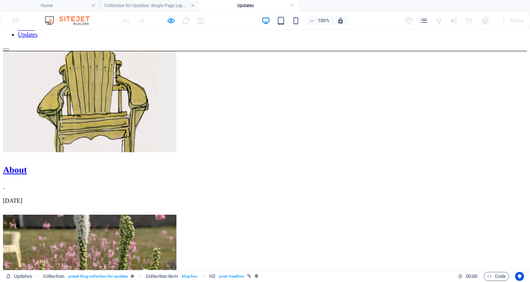
scroll to position [0, 0]
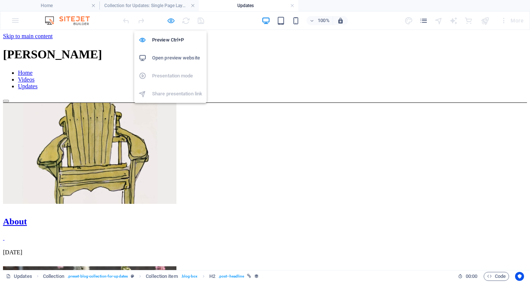
click at [172, 21] on icon "button" at bounding box center [171, 20] width 9 height 9
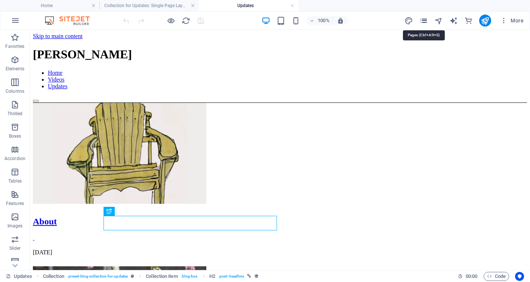
click at [426, 19] on icon "pages" at bounding box center [424, 20] width 9 height 9
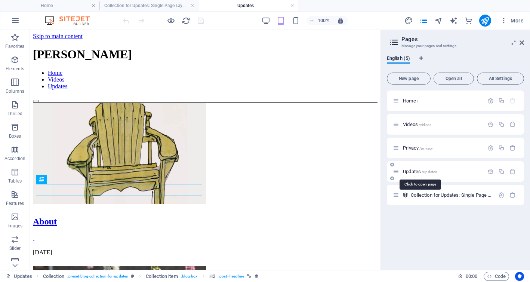
click at [419, 169] on font "Updates" at bounding box center [412, 172] width 18 height 6
click at [431, 194] on font "Collection for Updates: Single Page Layout" at bounding box center [457, 195] width 92 height 6
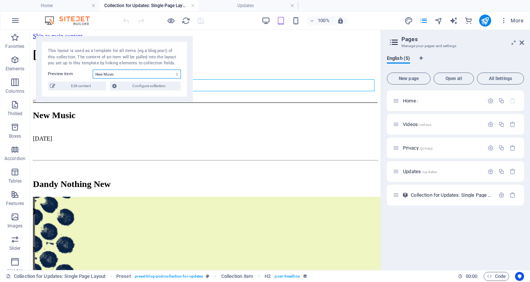
click at [141, 74] on select "New Music Upcoming Events [DATE] this happened.... About" at bounding box center [137, 74] width 88 height 9
select select "68bb26b7747275556d0308a5"
click at [93, 70] on select "New Music Upcoming Events [DATE] this happened.... About" at bounding box center [137, 74] width 88 height 9
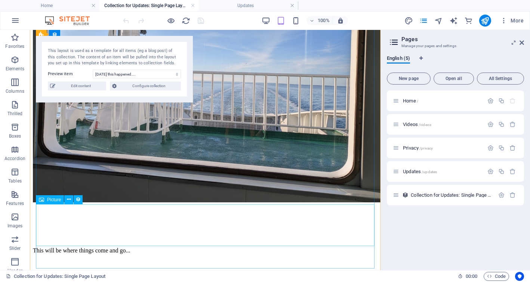
scroll to position [266, 0]
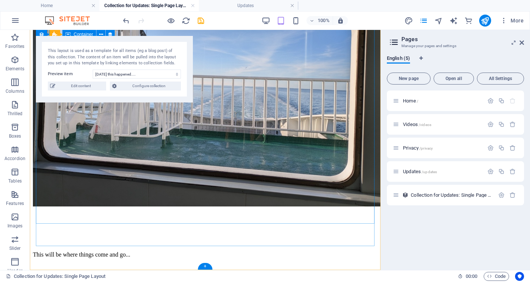
scroll to position [247, 0]
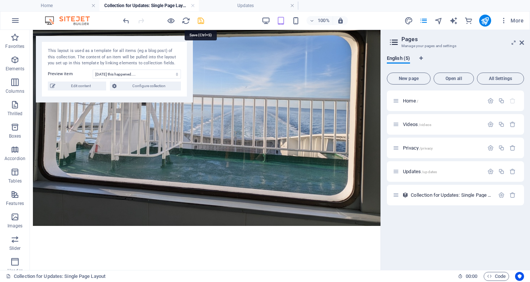
click at [201, 23] on icon "save" at bounding box center [201, 20] width 9 height 9
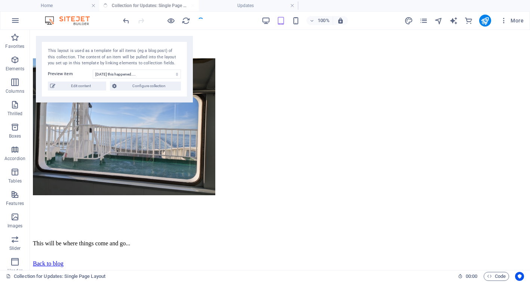
scroll to position [243, 0]
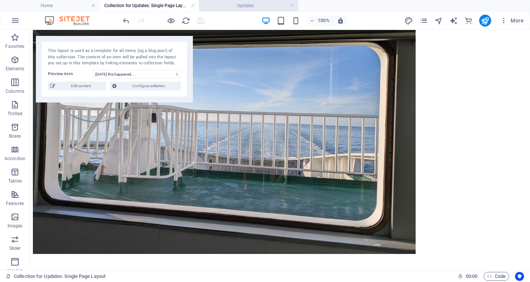
click at [247, 4] on font "Updates" at bounding box center [246, 5] width 16 height 5
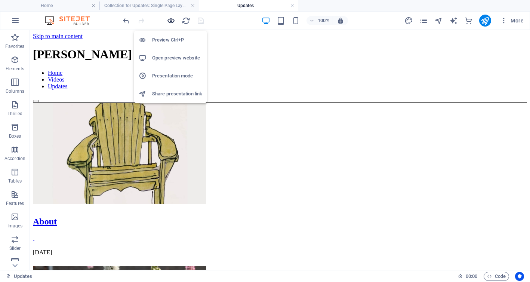
click at [172, 21] on icon "button" at bounding box center [171, 20] width 9 height 9
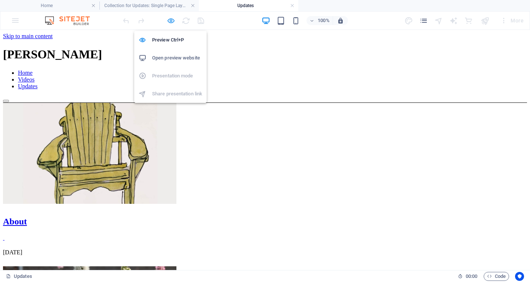
click at [173, 19] on icon "button" at bounding box center [171, 20] width 9 height 9
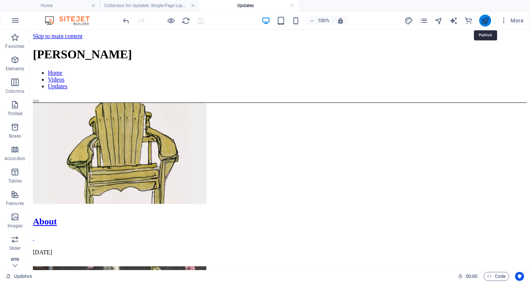
click at [485, 22] on icon "publish" at bounding box center [485, 20] width 9 height 9
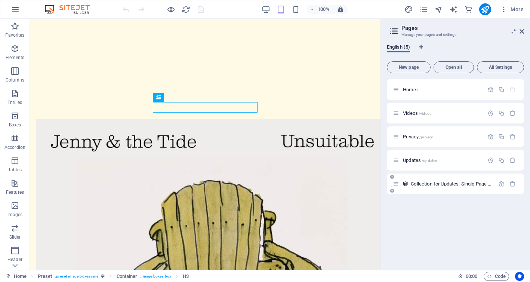
scroll to position [244, 0]
click at [423, 185] on font "Collection for Updates: Single Page Layout" at bounding box center [457, 184] width 92 height 6
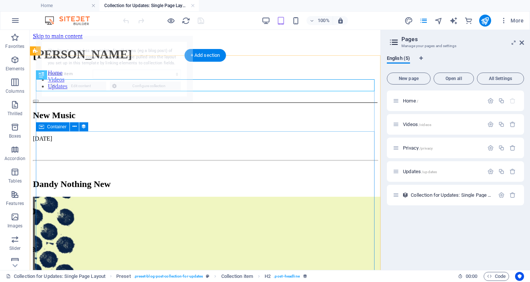
scroll to position [0, 0]
select select "68bb4c49624a8d3ffb093072"
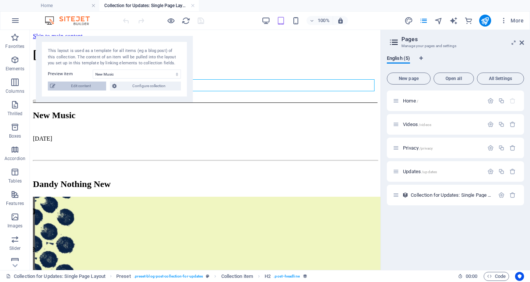
click at [92, 83] on span "Edit content" at bounding box center [81, 86] width 46 height 9
select select "createdAt_ASC"
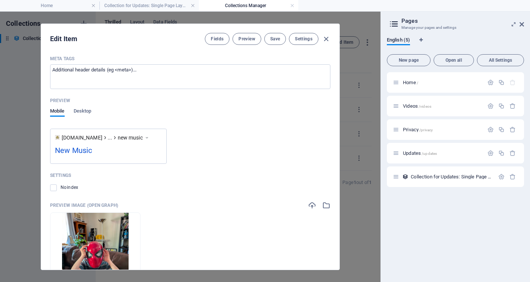
scroll to position [575, 0]
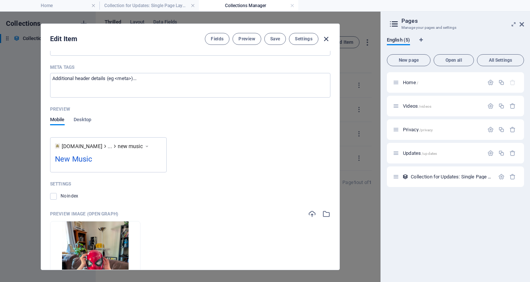
click at [327, 42] on icon "button" at bounding box center [326, 39] width 9 height 9
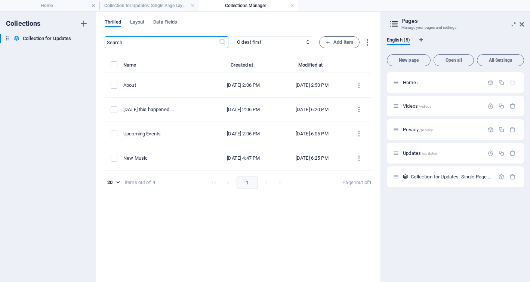
scroll to position [0, 0]
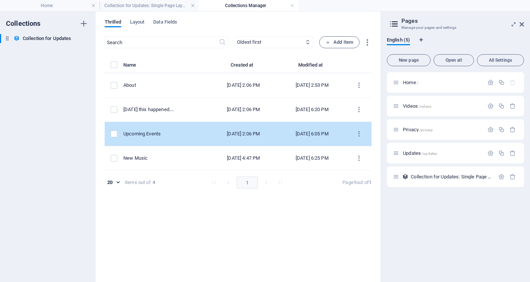
click at [224, 132] on div "[DATE] 2:06 PM" at bounding box center [243, 134] width 57 height 7
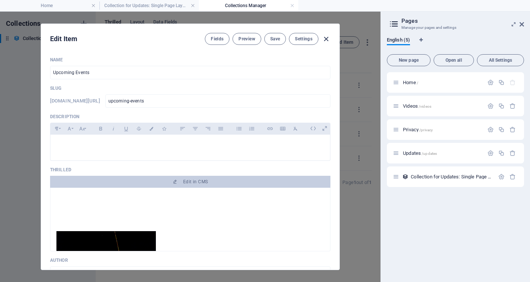
click at [329, 36] on icon "button" at bounding box center [326, 39] width 9 height 9
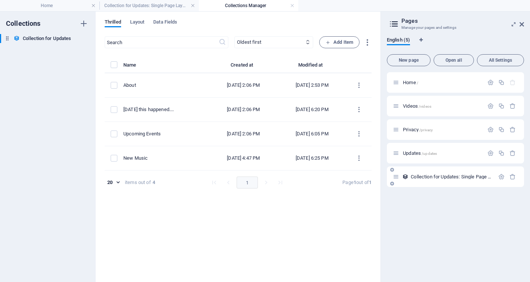
click at [433, 176] on font "Collection for Updates: Single Page Layout" at bounding box center [457, 177] width 92 height 6
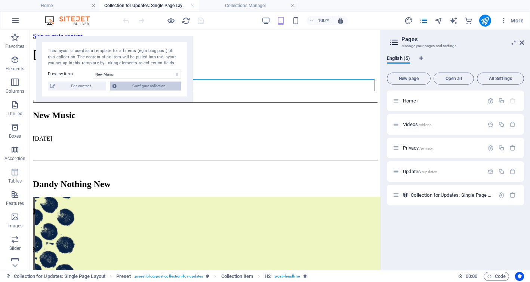
click at [159, 86] on font "Configure collection" at bounding box center [148, 86] width 33 height 4
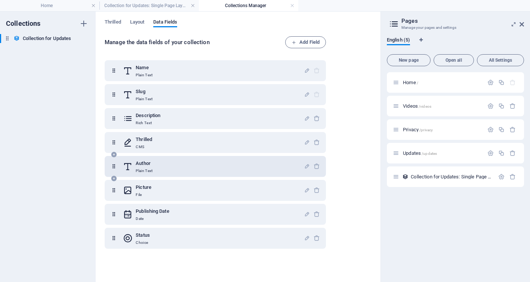
click at [152, 162] on h6 "Author" at bounding box center [144, 163] width 17 height 9
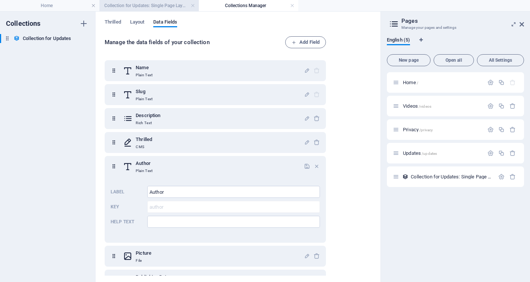
click at [169, 4] on font "Collection for Updates: Single Page Layout" at bounding box center [146, 5] width 85 height 5
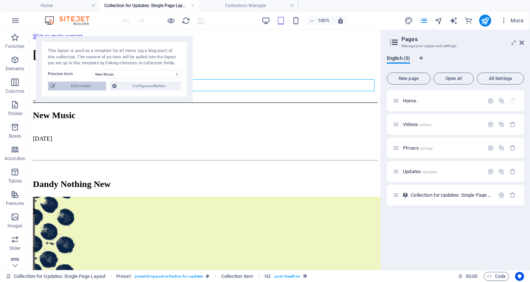
click at [87, 85] on font "Edit content" at bounding box center [81, 86] width 20 height 4
select select "createdAt_ASC"
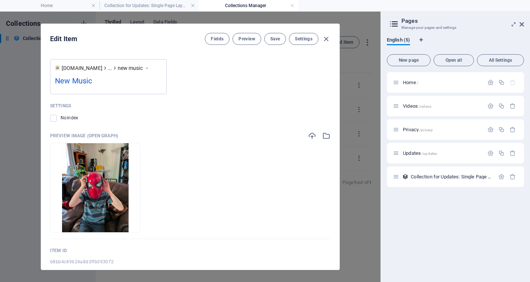
scroll to position [658, 0]
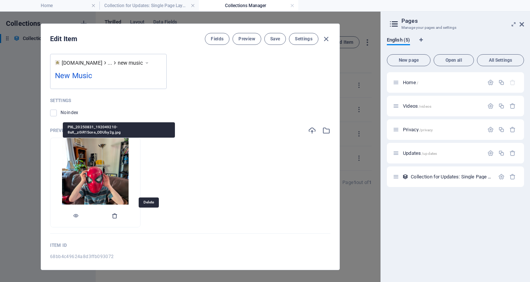
click at [118, 214] on icon "button" at bounding box center [115, 216] width 6 height 6
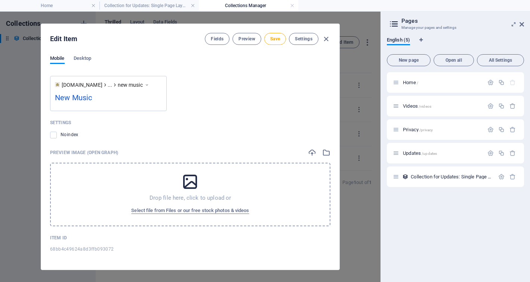
scroll to position [636, 0]
click at [273, 39] on font "Save" at bounding box center [275, 38] width 10 height 5
click at [325, 40] on icon "button" at bounding box center [326, 39] width 9 height 9
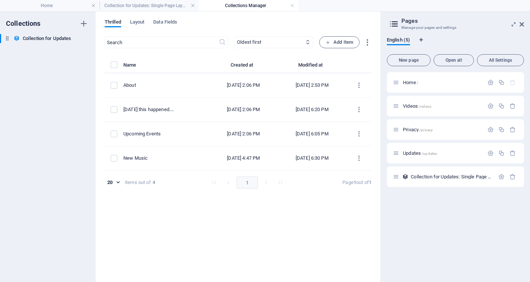
scroll to position [0, 0]
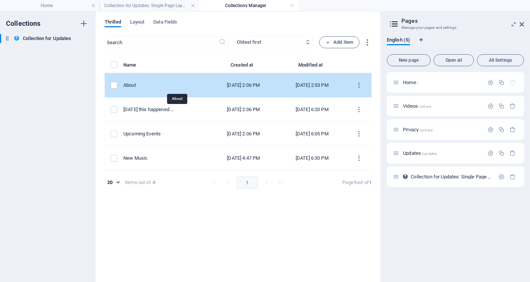
click at [162, 85] on div "About" at bounding box center [163, 85] width 80 height 7
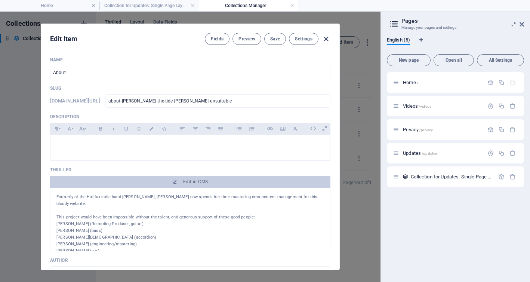
click at [326, 39] on icon "button" at bounding box center [326, 39] width 9 height 9
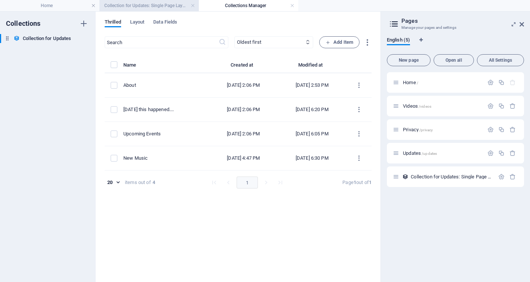
click at [142, 4] on font "Collection for Updates: Single Page Layout" at bounding box center [146, 5] width 85 height 5
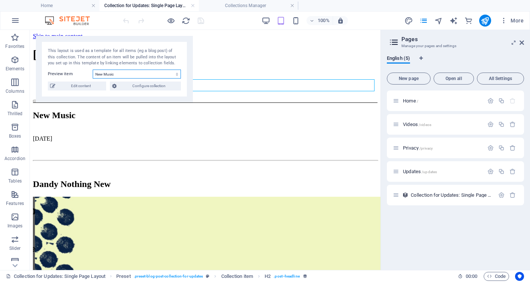
click at [149, 75] on select "New Music Upcoming Events [DATE] this happened.... About" at bounding box center [137, 74] width 88 height 9
click at [93, 70] on select "New Music Upcoming Events [DATE] this happened.... About" at bounding box center [137, 74] width 88 height 9
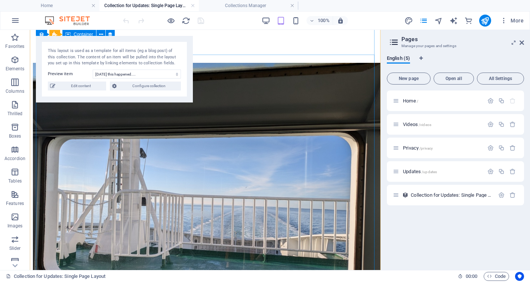
scroll to position [68, 0]
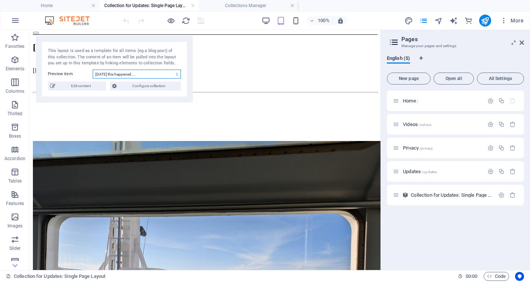
click at [156, 73] on select "New Music Upcoming Events [DATE] this happened.... About" at bounding box center [137, 74] width 88 height 9
click at [93, 70] on select "New Music Upcoming Events [DATE] this happened.... About" at bounding box center [137, 74] width 88 height 9
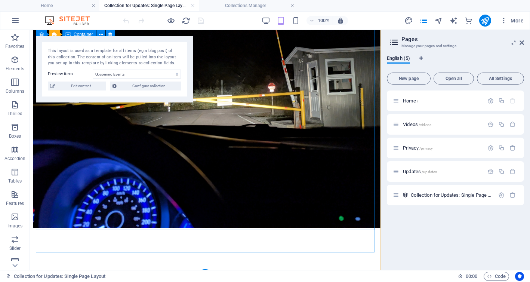
scroll to position [275, 0]
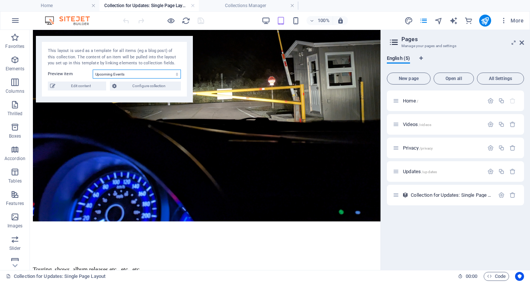
click at [141, 76] on select "New Music Upcoming Events [DATE] this happened.... About" at bounding box center [137, 74] width 88 height 9
select select "68bb26b7747275556d0308a5"
click at [93, 70] on select "New Music Upcoming Events [DATE] this happened.... About" at bounding box center [137, 74] width 88 height 9
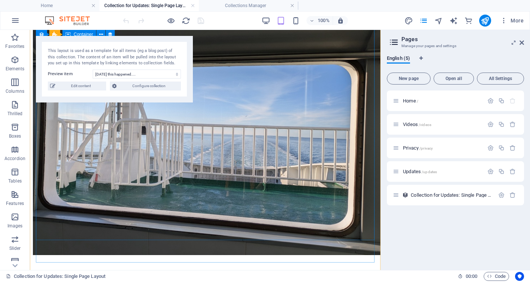
scroll to position [232, 0]
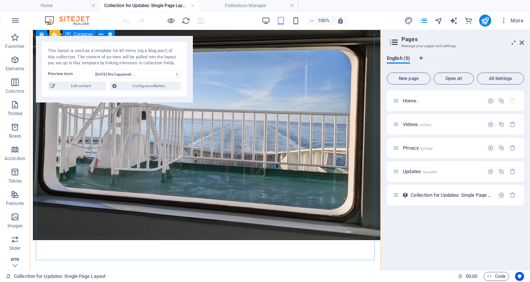
select select "content"
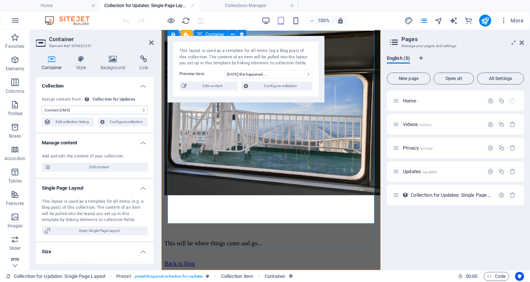
scroll to position [148, 0]
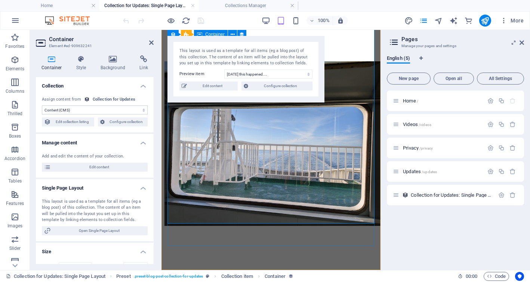
click at [278, 271] on div "This will be where things come and go..." at bounding box center [271, 274] width 213 height 7
click at [107, 169] on span "Edit content" at bounding box center [99, 167] width 92 height 9
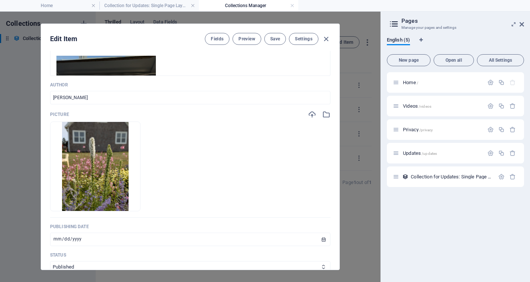
scroll to position [161, 0]
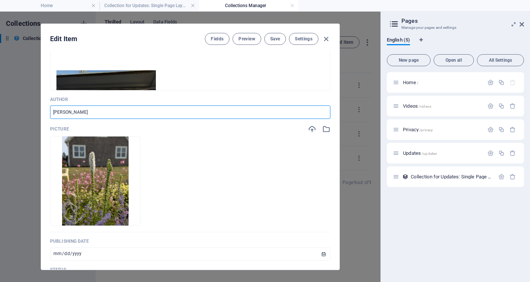
drag, startPoint x: 77, startPoint y: 110, endPoint x: 30, endPoint y: 111, distance: 47.5
click at [30, 111] on div "Edit Item Fields Preview Save Settings Name [DATE] this happened.... ​ Slug [DO…" at bounding box center [190, 147] width 381 height 270
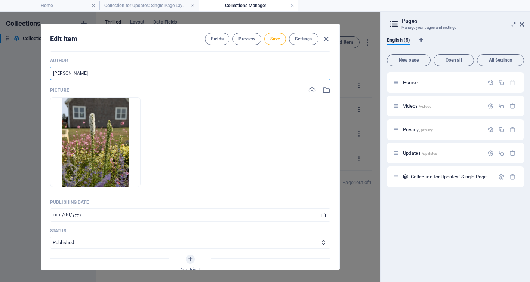
scroll to position [0, 0]
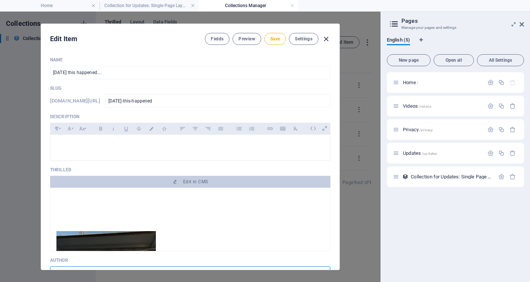
type input "[PERSON_NAME]"
click at [328, 40] on icon "button" at bounding box center [326, 39] width 9 height 9
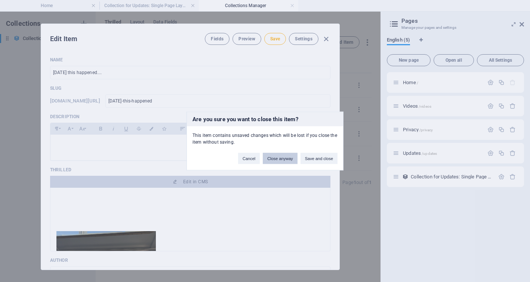
click at [277, 157] on font "Close anyway" at bounding box center [279, 158] width 25 height 4
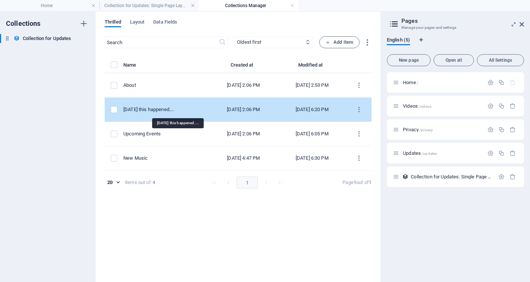
click at [174, 111] on font "[DATE] this happened...." at bounding box center [148, 110] width 51 height 6
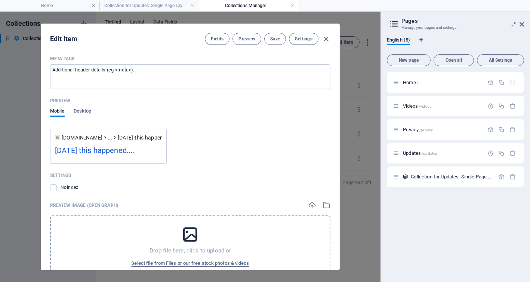
scroll to position [597, 0]
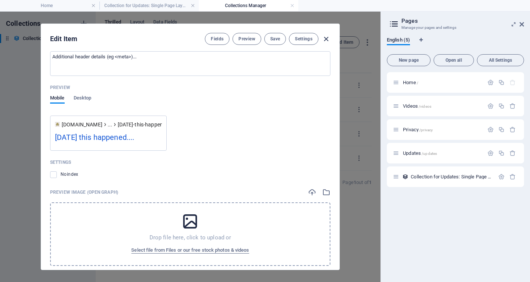
click at [327, 38] on icon "button" at bounding box center [326, 39] width 9 height 9
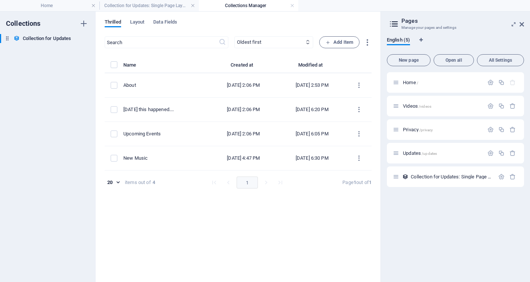
scroll to position [0, 0]
click at [150, 6] on font "Collection for Updates: Single Page Layout" at bounding box center [146, 5] width 85 height 5
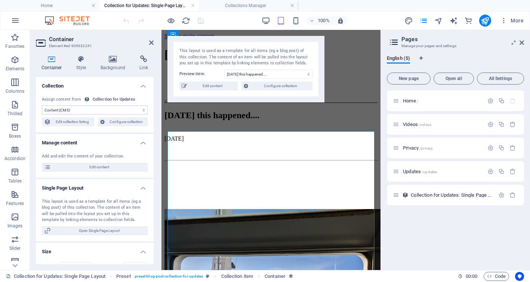
scroll to position [148, 0]
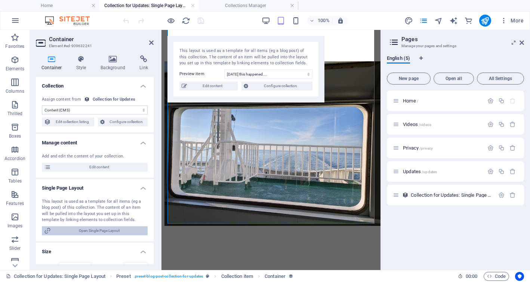
click at [93, 228] on span "Open Single Page Layout" at bounding box center [99, 230] width 92 height 9
click at [281, 271] on div "This will be where things come and go..." at bounding box center [271, 274] width 213 height 7
click at [261, 271] on div "This will be where things come and go..." at bounding box center [271, 274] width 213 height 7
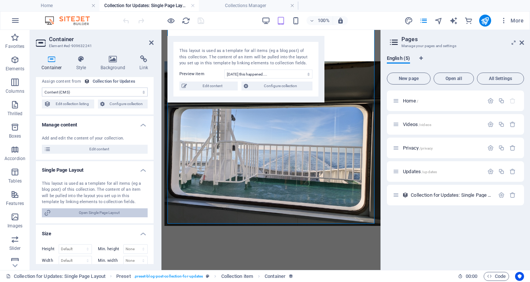
scroll to position [0, 0]
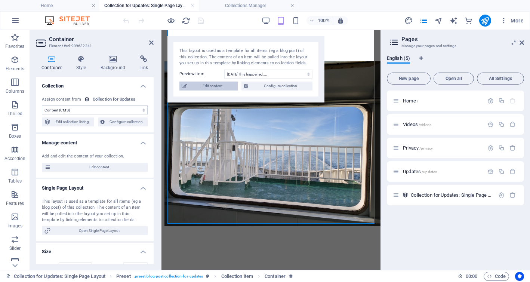
click at [212, 84] on font "Edit content" at bounding box center [213, 86] width 20 height 4
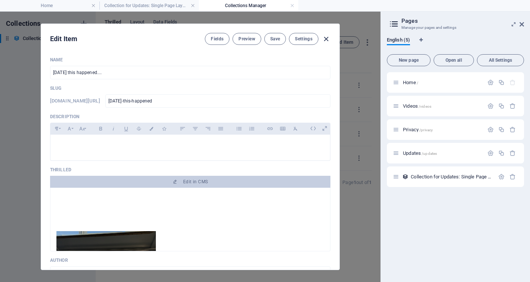
click at [326, 39] on icon "button" at bounding box center [326, 39] width 9 height 9
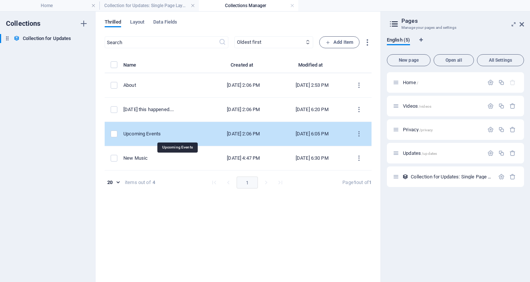
click at [161, 132] on font "Upcoming Events" at bounding box center [141, 134] width 37 height 6
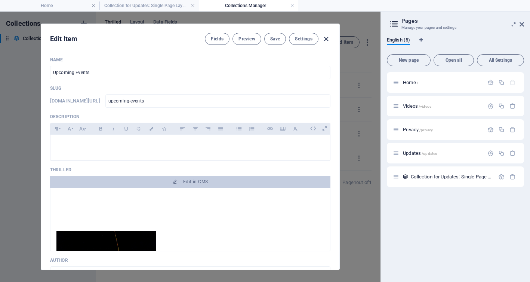
click at [328, 39] on icon "button" at bounding box center [326, 39] width 9 height 9
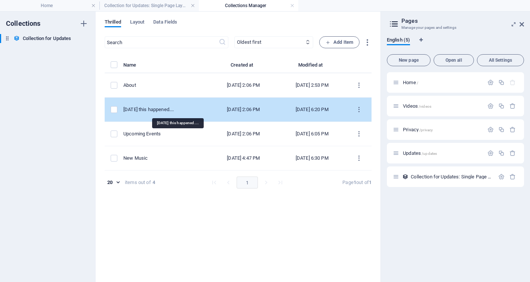
click at [164, 113] on div "[DATE] this happened...." at bounding box center [163, 109] width 80 height 7
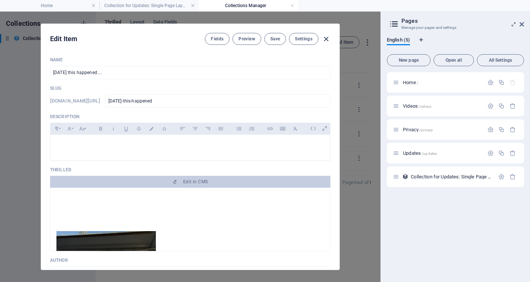
click at [326, 39] on icon "button" at bounding box center [326, 39] width 9 height 9
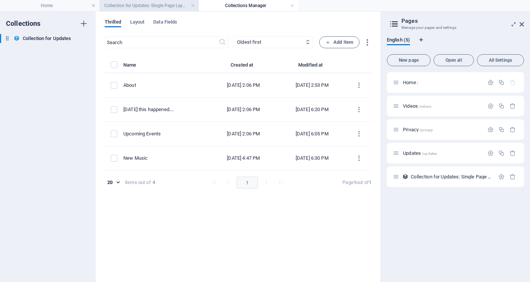
click at [164, 6] on font "Collection for Updates: Single Page Layout" at bounding box center [146, 5] width 85 height 5
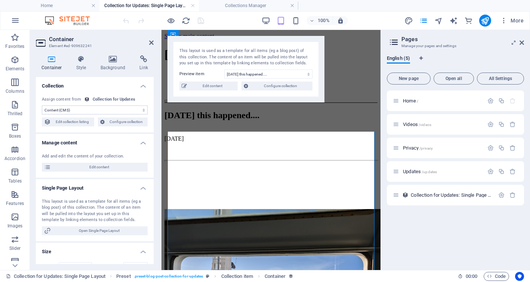
scroll to position [148, 0]
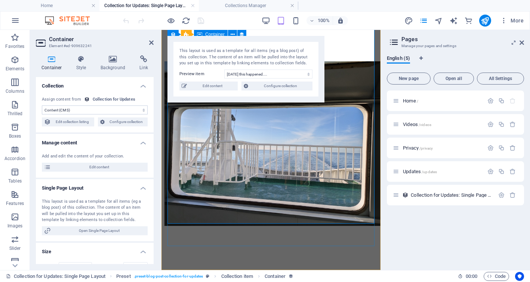
click at [252, 271] on div "This will be where things come and go..." at bounding box center [271, 274] width 213 height 7
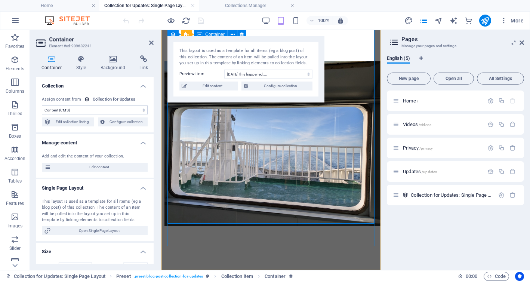
click at [252, 271] on div "This will be where things come and go..." at bounding box center [271, 274] width 213 height 7
click at [65, 120] on font "Edit collection listing" at bounding box center [72, 122] width 33 height 4
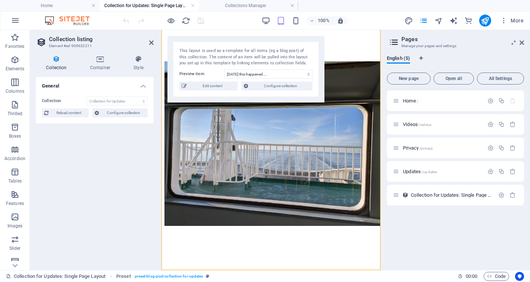
click at [144, 84] on h4 "General" at bounding box center [95, 83] width 118 height 13
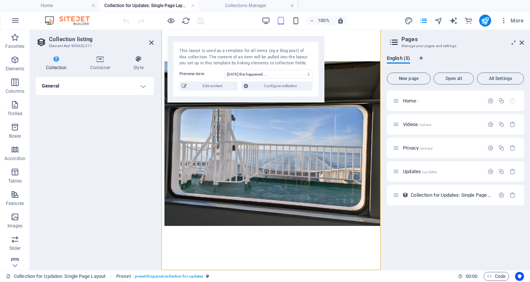
click at [144, 84] on h4 "General" at bounding box center [95, 86] width 118 height 18
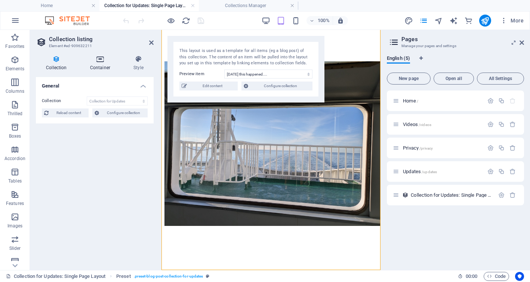
click at [95, 62] on icon at bounding box center [100, 58] width 40 height 7
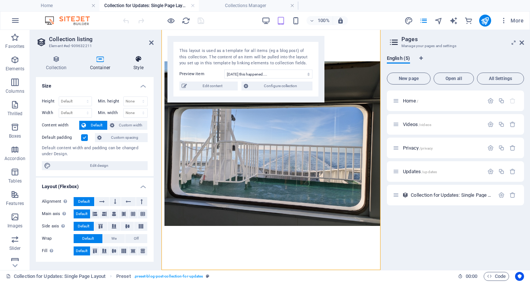
click at [141, 62] on icon at bounding box center [138, 58] width 30 height 7
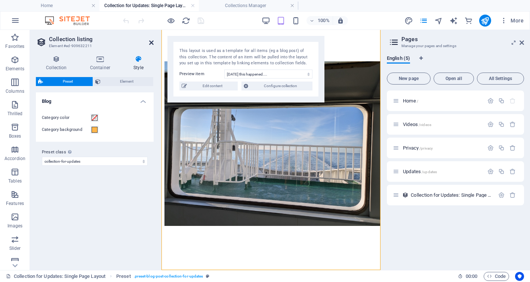
click at [150, 44] on icon at bounding box center [151, 43] width 4 height 6
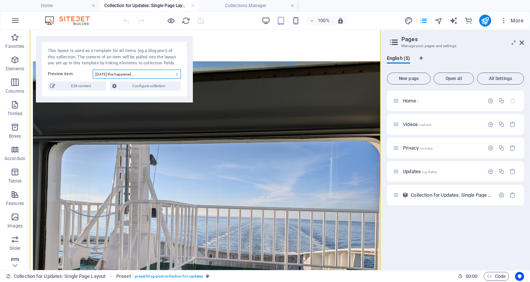
click at [124, 74] on select "New Music Upcoming Events [DATE] this happened.... About" at bounding box center [137, 74] width 88 height 9
click at [93, 70] on select "New Music Upcoming Events [DATE] this happened.... About" at bounding box center [137, 74] width 88 height 9
click at [81, 87] on font "Edit content" at bounding box center [81, 86] width 20 height 4
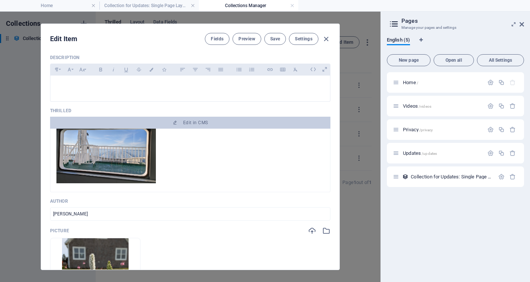
scroll to position [107, 0]
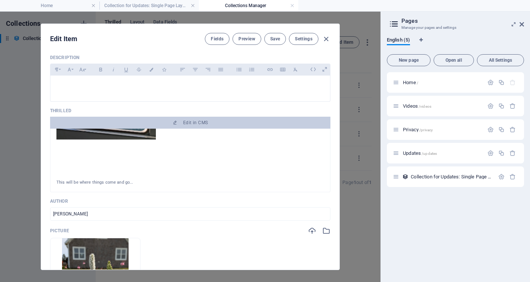
click at [134, 183] on p "This will be where things come and go..." at bounding box center [190, 182] width 268 height 7
click at [127, 183] on font "This will be where things come and go..." at bounding box center [94, 182] width 77 height 5
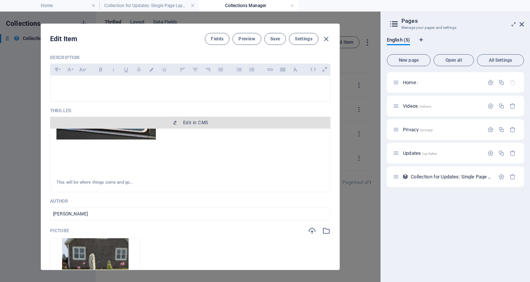
click at [191, 124] on font "Edit in CMS" at bounding box center [195, 122] width 25 height 5
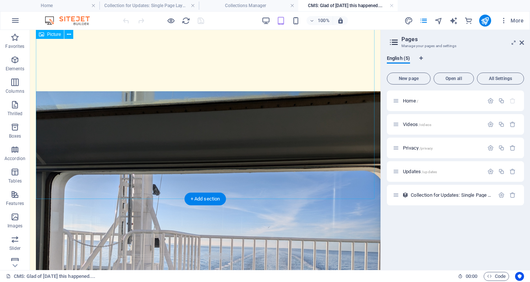
scroll to position [147, 0]
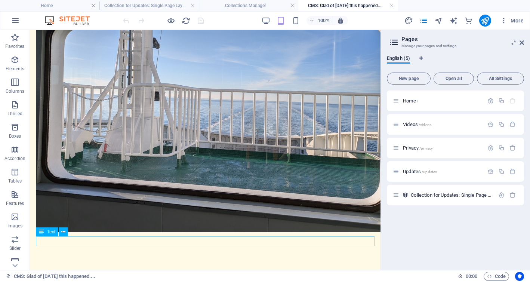
click at [149, 270] on div "This will be where things come and go..." at bounding box center [205, 275] width 339 height 10
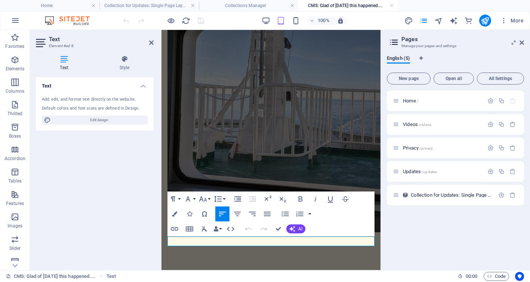
scroll to position [48, 0]
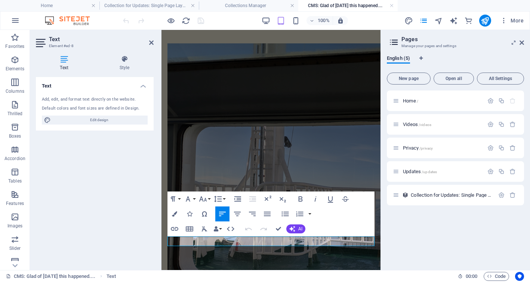
drag, startPoint x: 279, startPoint y: 242, endPoint x: 162, endPoint y: 241, distance: 117.8
click at [162, 241] on div "This will be where things come and go..." at bounding box center [271, 192] width 219 height 420
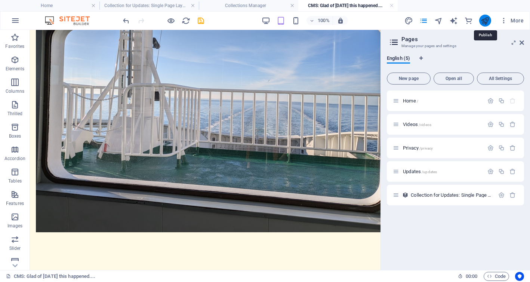
click at [482, 23] on icon "publish" at bounding box center [485, 20] width 9 height 9
